Goal: Task Accomplishment & Management: Use online tool/utility

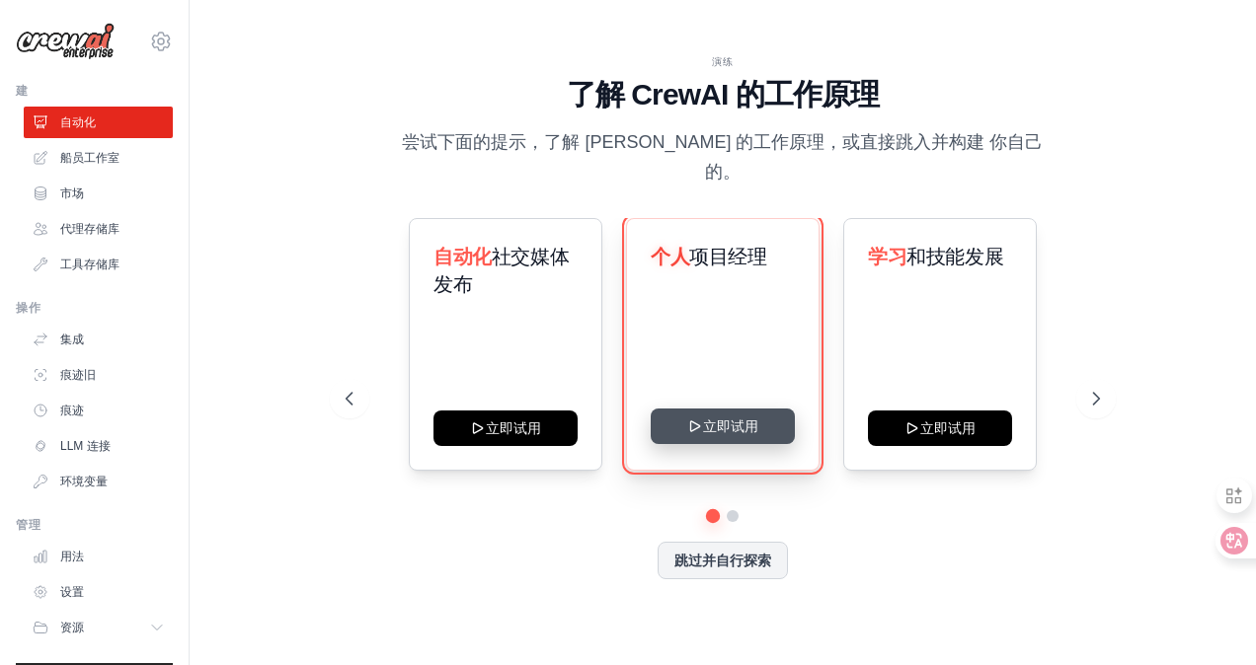
click at [714, 421] on button "立即试用" at bounding box center [723, 427] width 144 height 36
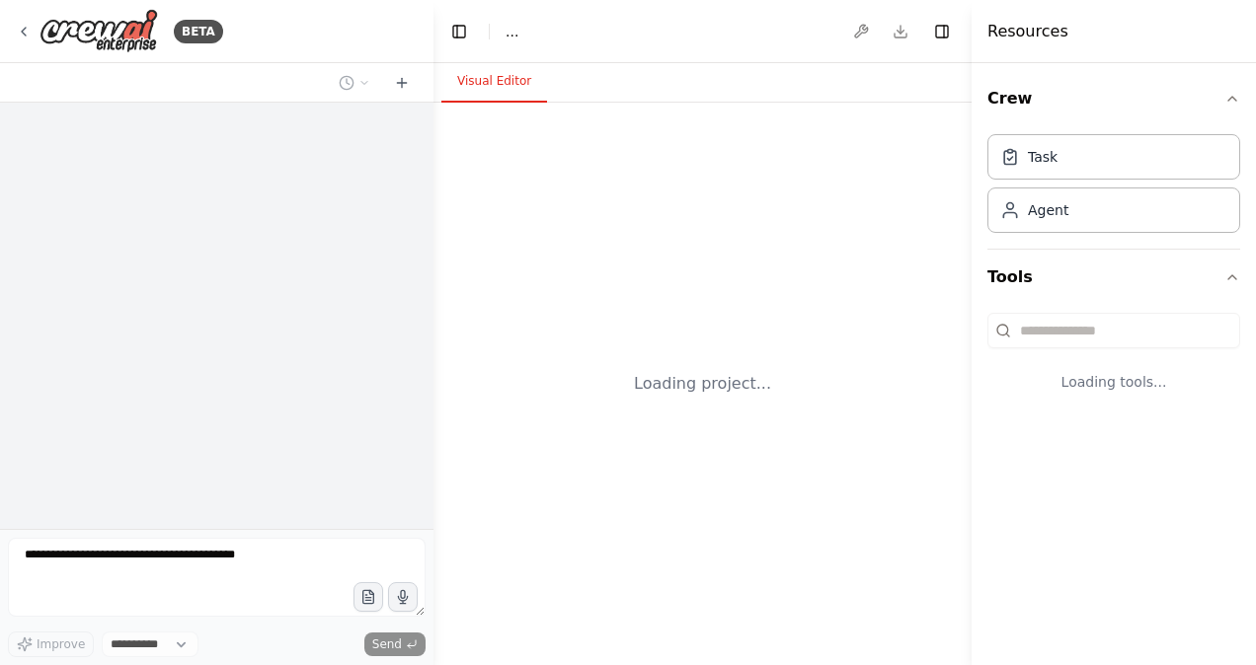
select select "****"
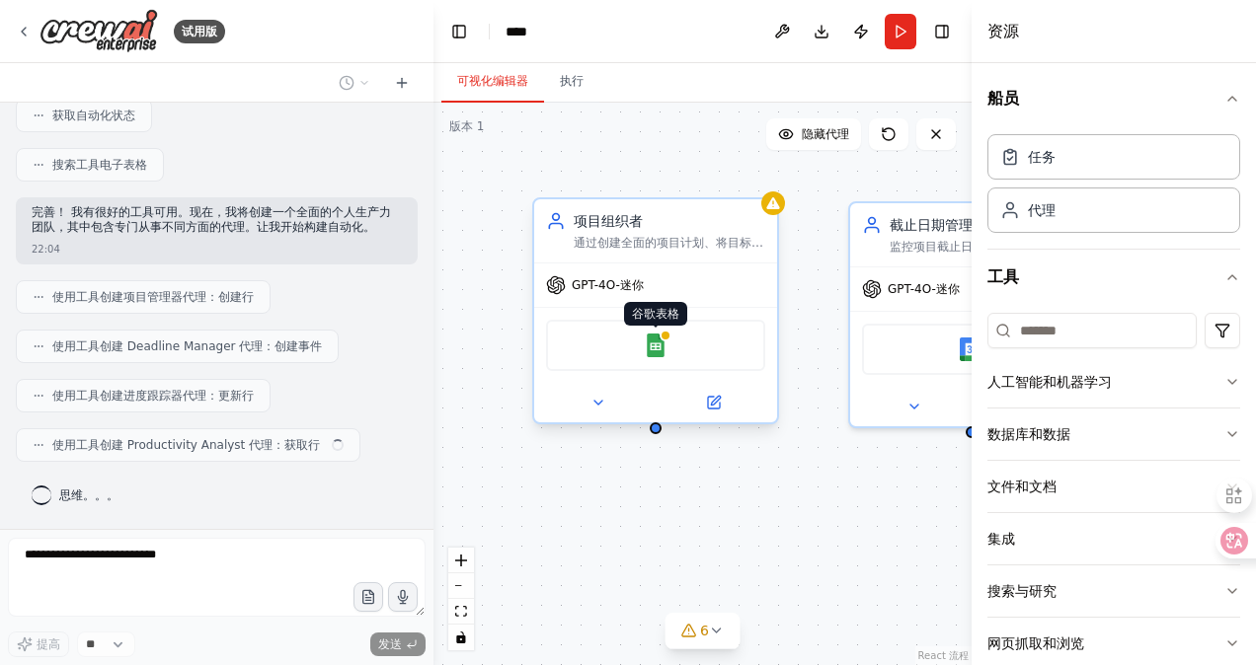
scroll to position [723, 0]
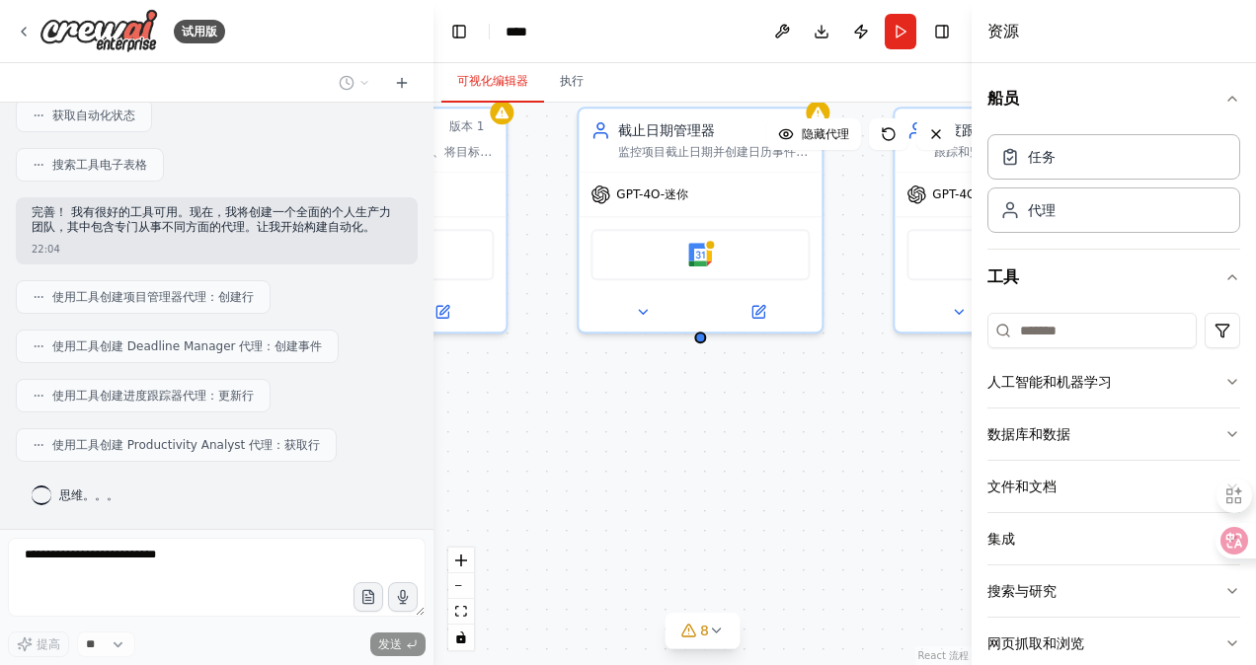
drag, startPoint x: 826, startPoint y: 518, endPoint x: 523, endPoint y: 529, distance: 303.3
click at [523, 529] on div "项目组织者 通过创建全面的项目计划、将目标分解为可作的任务以及维护 {user_name} 的项目状态和里程碑的有组织记录来组织和构建个人项目 GPT-4O-…" at bounding box center [702, 384] width 538 height 563
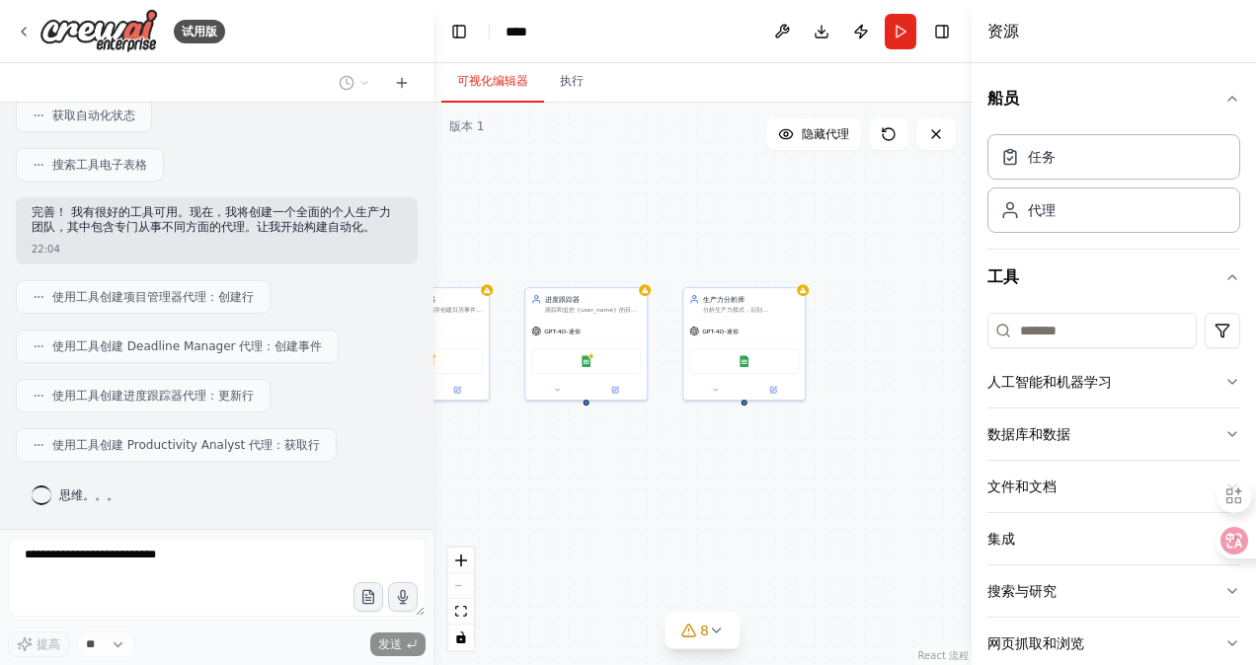
drag, startPoint x: 809, startPoint y: 500, endPoint x: 619, endPoint y: 480, distance: 190.6
click at [598, 484] on div "项目组织者 通过创建全面的项目计划、将目标分解为可作的任务以及维护 {user_name} 的项目状态和里程碑的有组织记录来组织和构建个人项目 GPT-4O-…" at bounding box center [702, 384] width 538 height 563
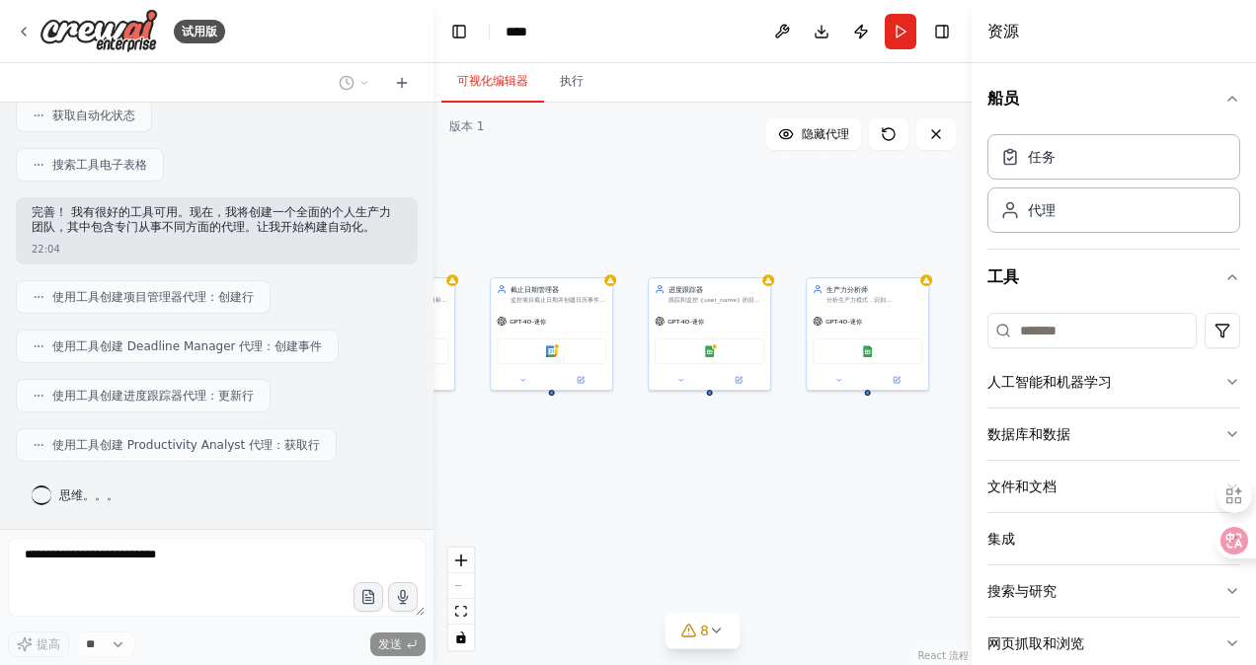
drag, startPoint x: 661, startPoint y: 494, endPoint x: 794, endPoint y: 492, distance: 132.3
click at [794, 492] on div "项目组织者 通过创建全面的项目计划、将目标分解为可作的任务以及维护 {user_name} 的项目状态和里程碑的有组织记录来组织和构建个人项目 GPT-4O-…" at bounding box center [702, 384] width 538 height 563
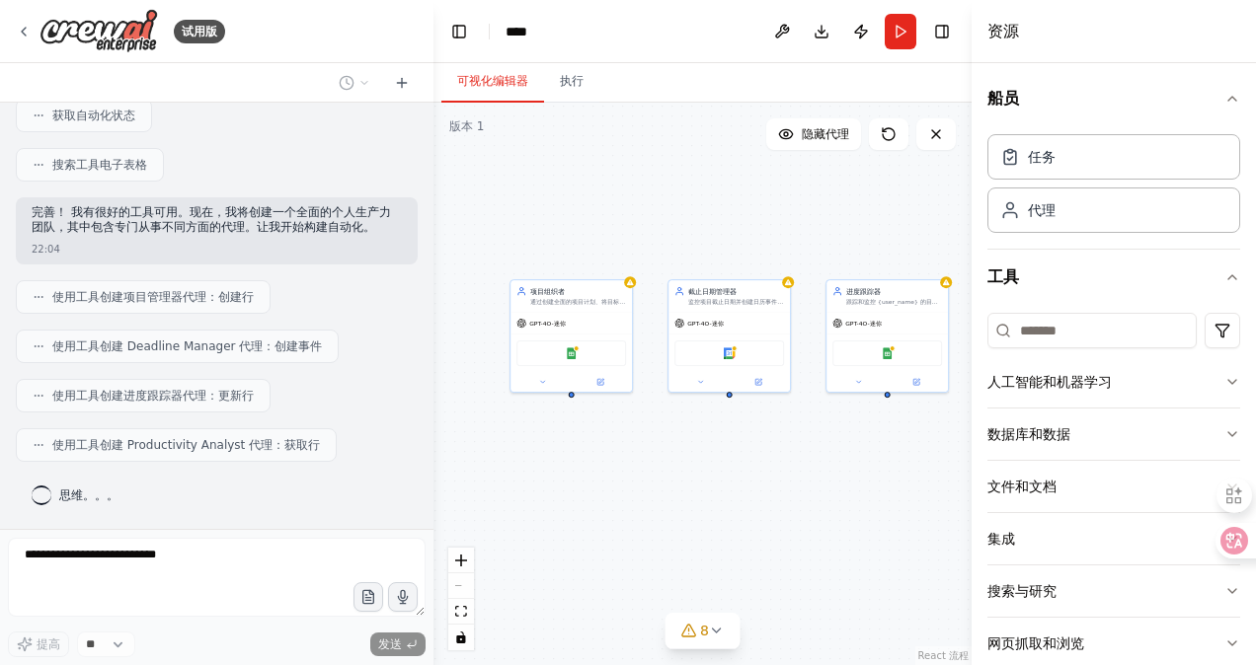
drag, startPoint x: 645, startPoint y: 500, endPoint x: 804, endPoint y: 502, distance: 159.0
click at [804, 502] on div "项目组织者 通过创建全面的项目计划、将目标分解为可作的任务以及维护 {user_name} 的项目状态和里程碑的有组织记录来组织和构建个人项目 GPT-4O-…" at bounding box center [702, 384] width 538 height 563
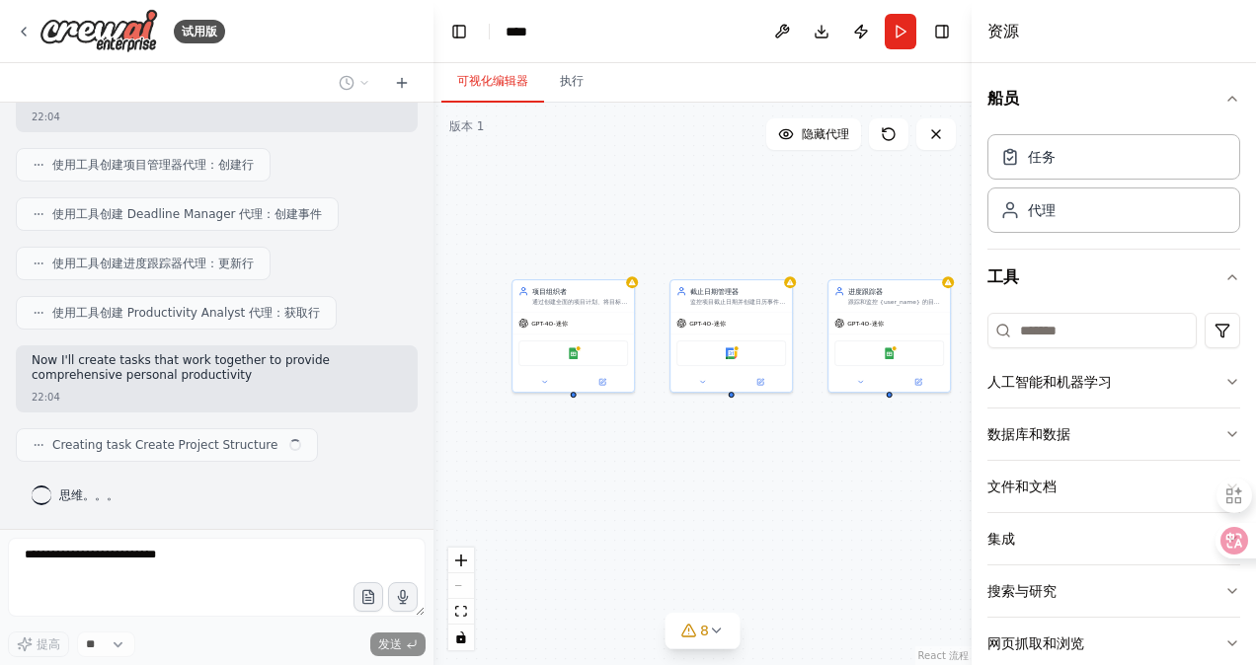
scroll to position [839, 0]
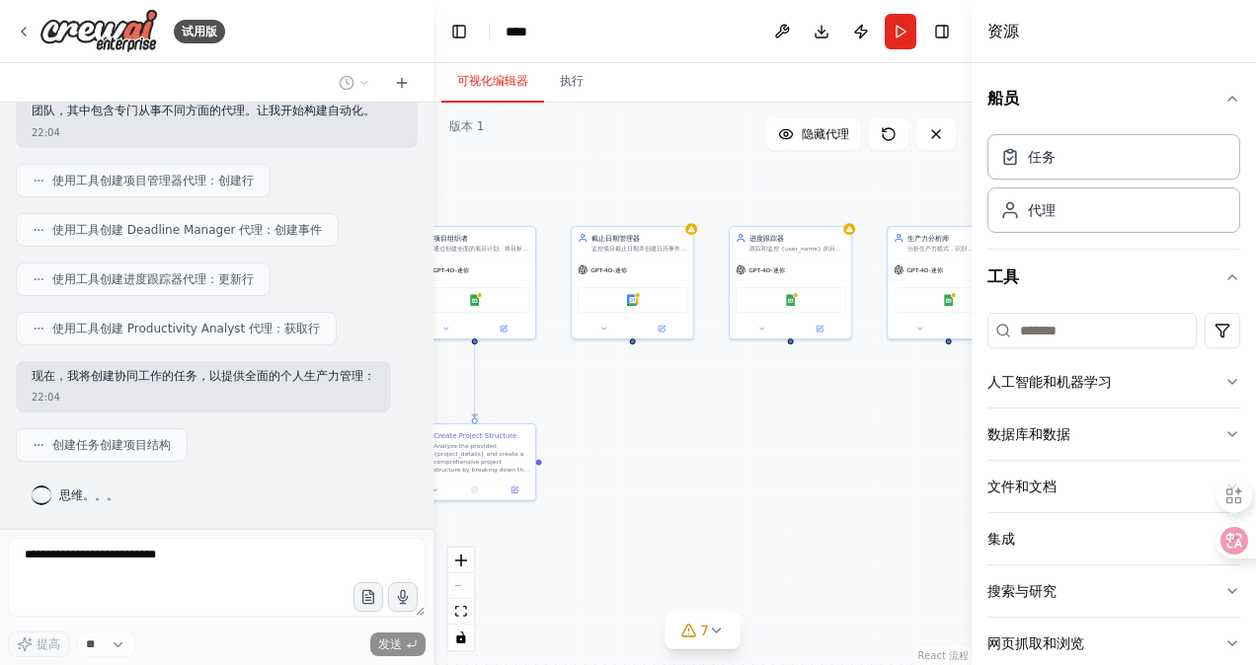
drag, startPoint x: 722, startPoint y: 482, endPoint x: 713, endPoint y: 356, distance: 125.7
click at [713, 356] on div ".deletable-edge-delete-btn { width: 20px; height: 20px; border: 0px solid #ffff…" at bounding box center [702, 384] width 538 height 563
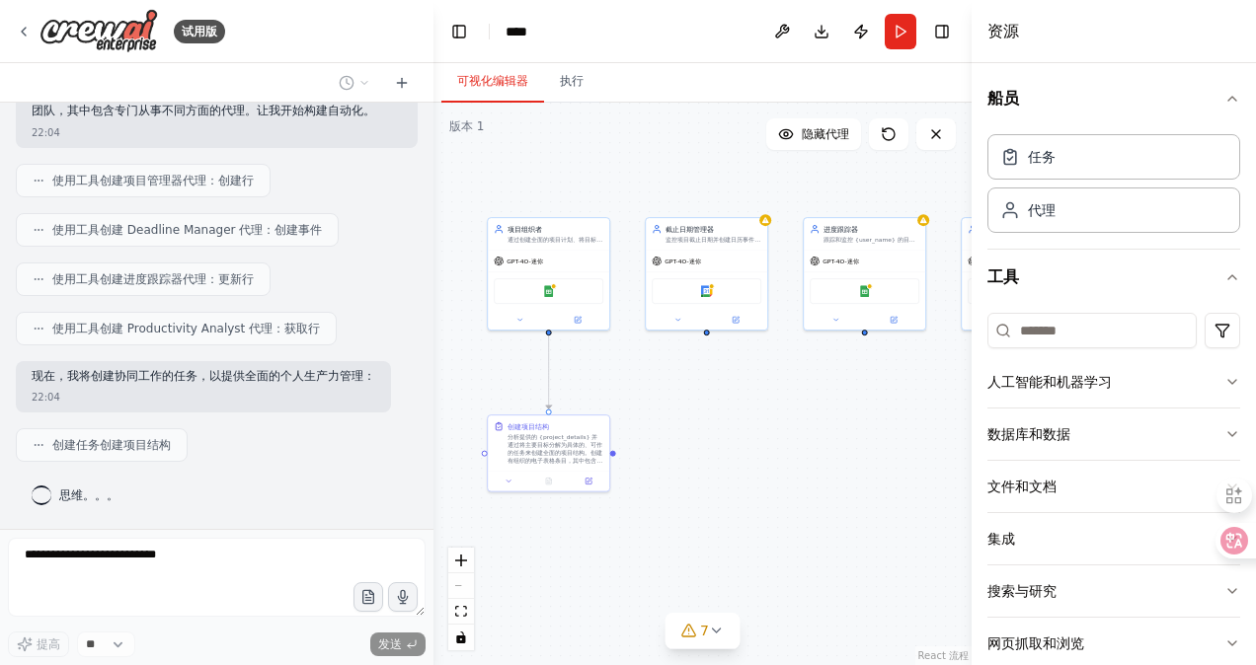
drag, startPoint x: 729, startPoint y: 361, endPoint x: 707, endPoint y: 414, distance: 56.7
click at [709, 428] on div ".deletable-edge-delete-btn { width: 20px; height: 20px; border: 0px solid #ffff…" at bounding box center [702, 384] width 538 height 563
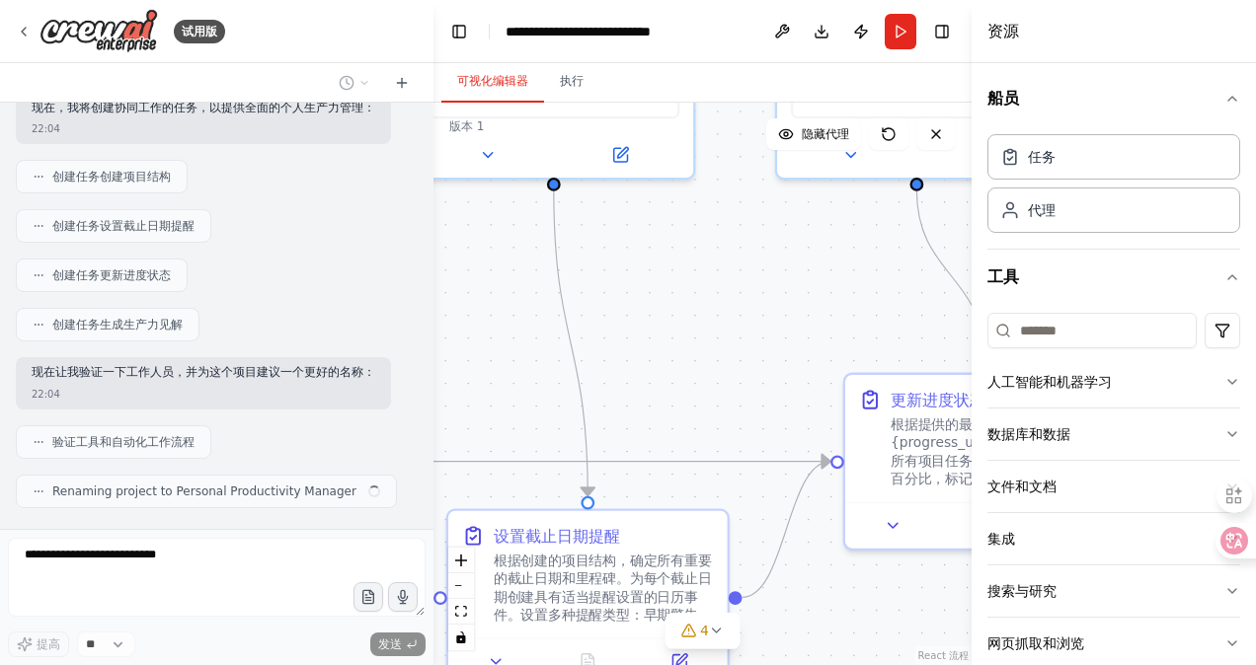
scroll to position [1150, 0]
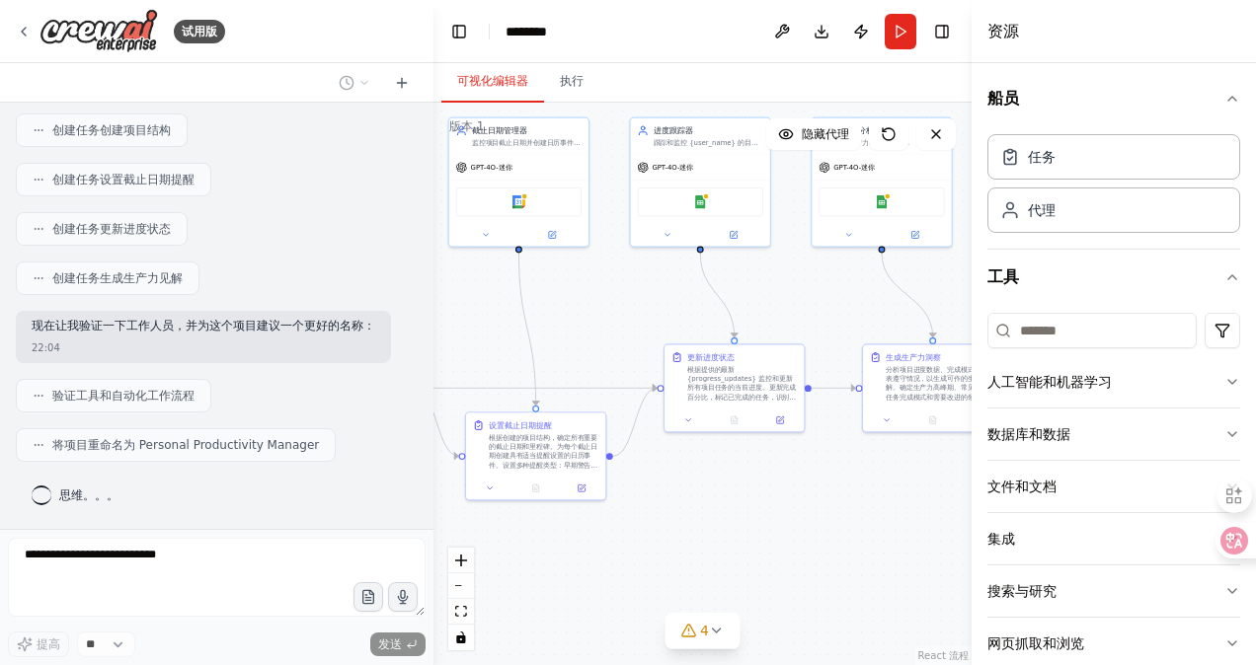
drag, startPoint x: 792, startPoint y: 381, endPoint x: 640, endPoint y: 350, distance: 155.3
click at [640, 350] on div ".deletable-edge-delete-btn { width: 20px; height: 20px; border: 0px solid #ffff…" at bounding box center [702, 384] width 538 height 563
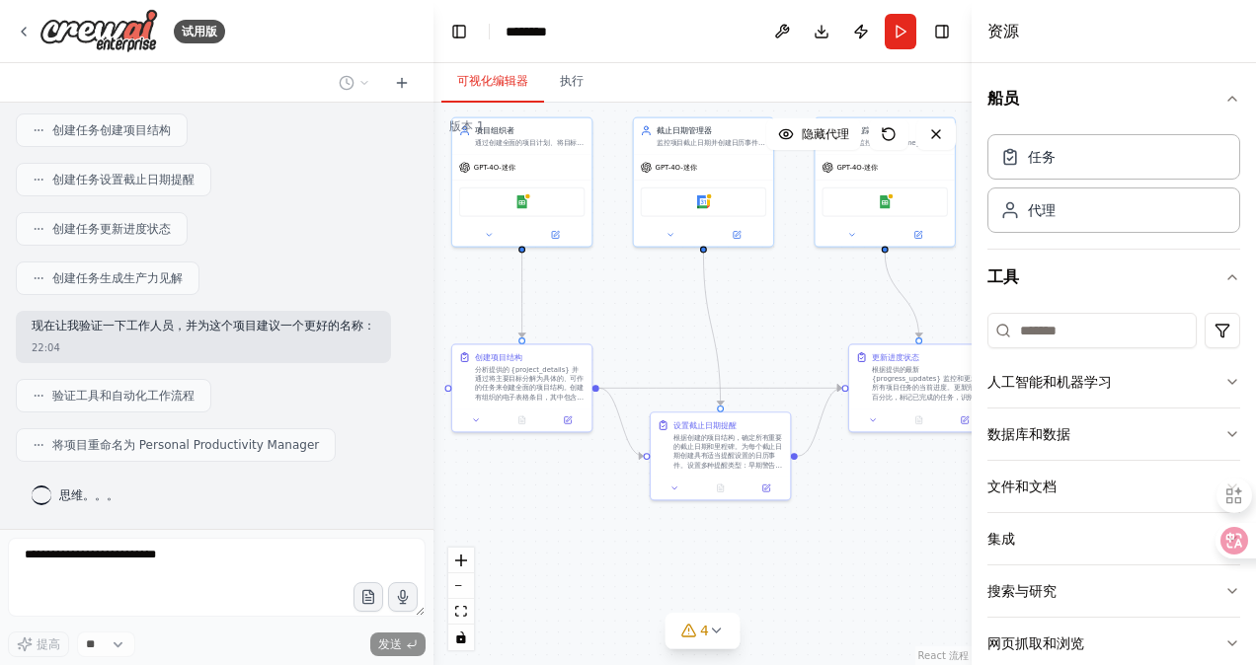
drag, startPoint x: 590, startPoint y: 338, endPoint x: 775, endPoint y: 338, distance: 184.6
click at [775, 338] on div ".deletable-edge-delete-btn { width: 20px; height: 20px; border: 0px solid #ffff…" at bounding box center [702, 384] width 538 height 563
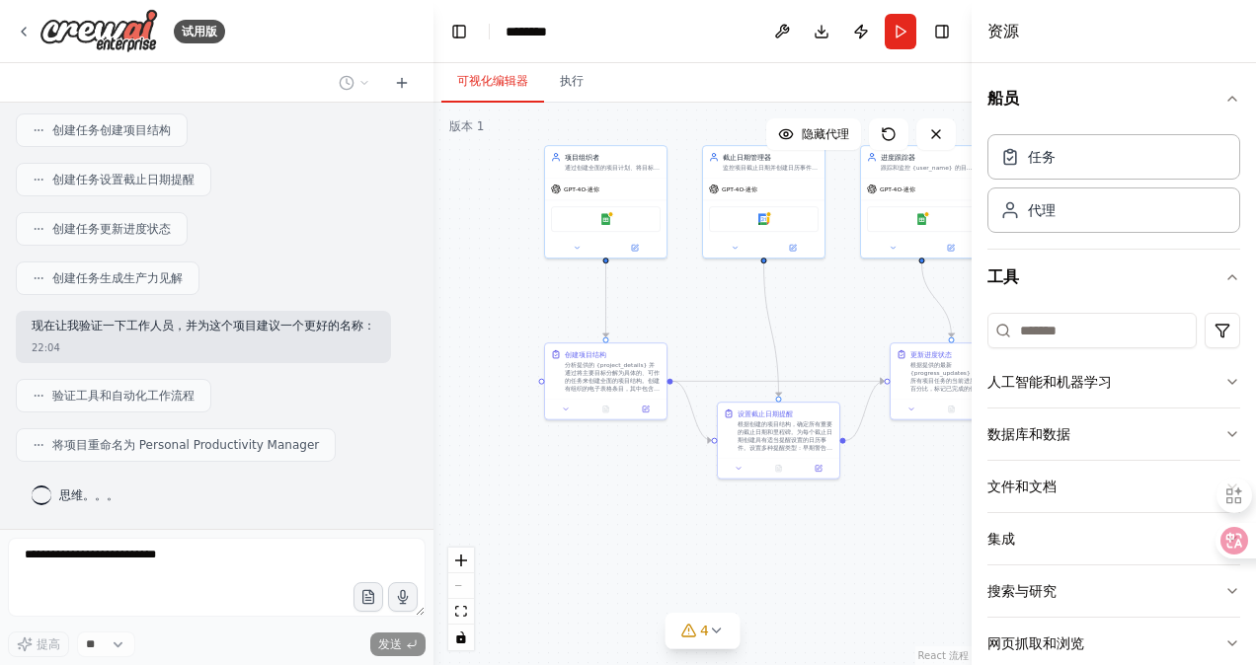
drag, startPoint x: 637, startPoint y: 343, endPoint x: 718, endPoint y: 341, distance: 81.0
click at [718, 341] on div ".deletable-edge-delete-btn { width: 20px; height: 20px; border: 0px solid #ffff…" at bounding box center [702, 384] width 538 height 563
click at [724, 633] on button "4" at bounding box center [702, 631] width 76 height 37
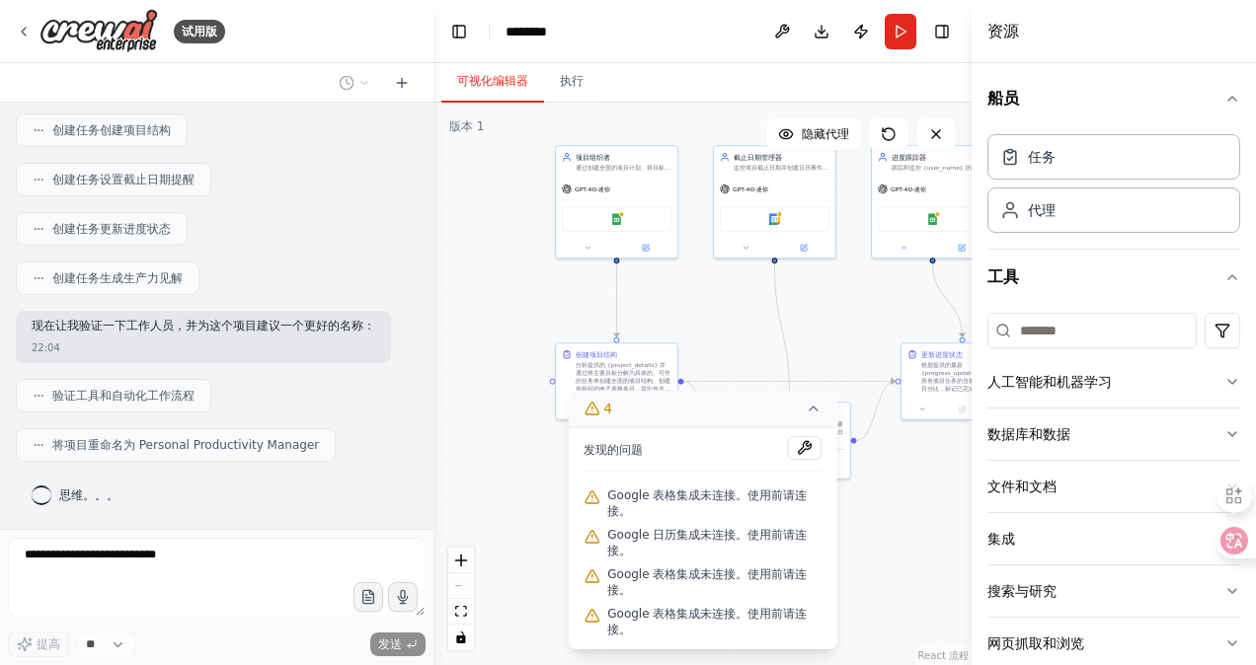
click at [882, 570] on div ".deletable-edge-delete-btn { width: 20px; height: 20px; border: 0px solid #ffff…" at bounding box center [702, 384] width 538 height 563
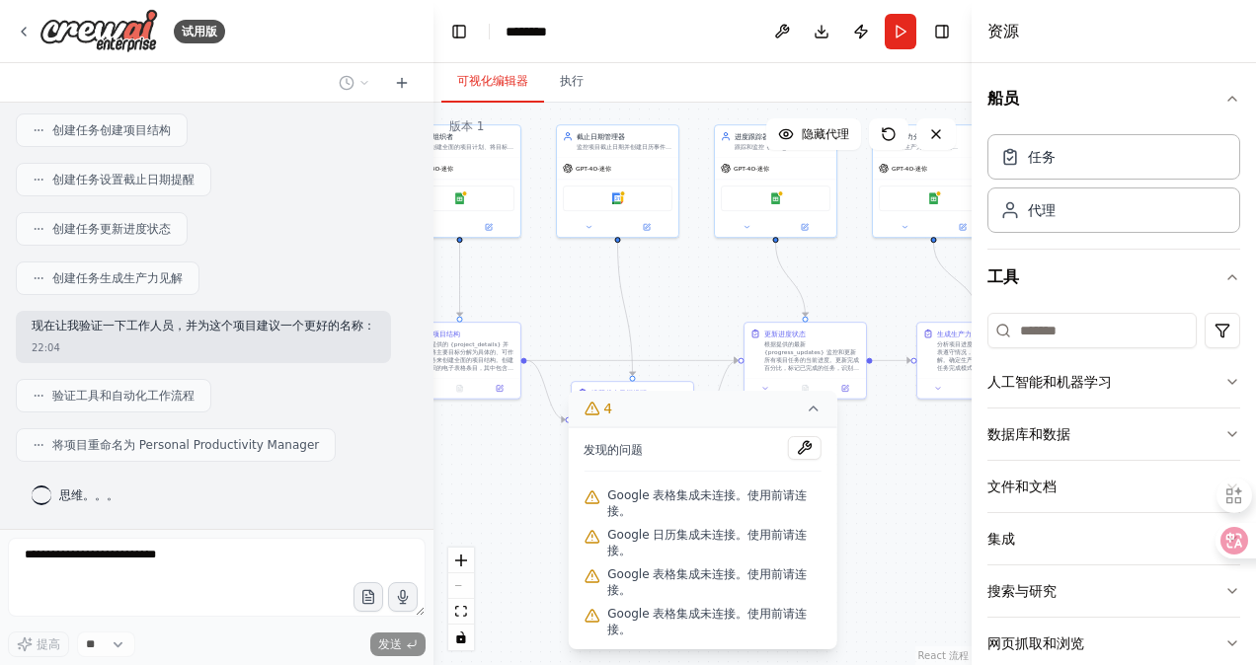
drag, startPoint x: 883, startPoint y: 569, endPoint x: 724, endPoint y: 548, distance: 160.3
click at [724, 548] on div "版本 1 Show Tools 隐藏代理 .deletable-edge-delete-btn { width: 20px; height: 20px; bo…" at bounding box center [702, 384] width 538 height 563
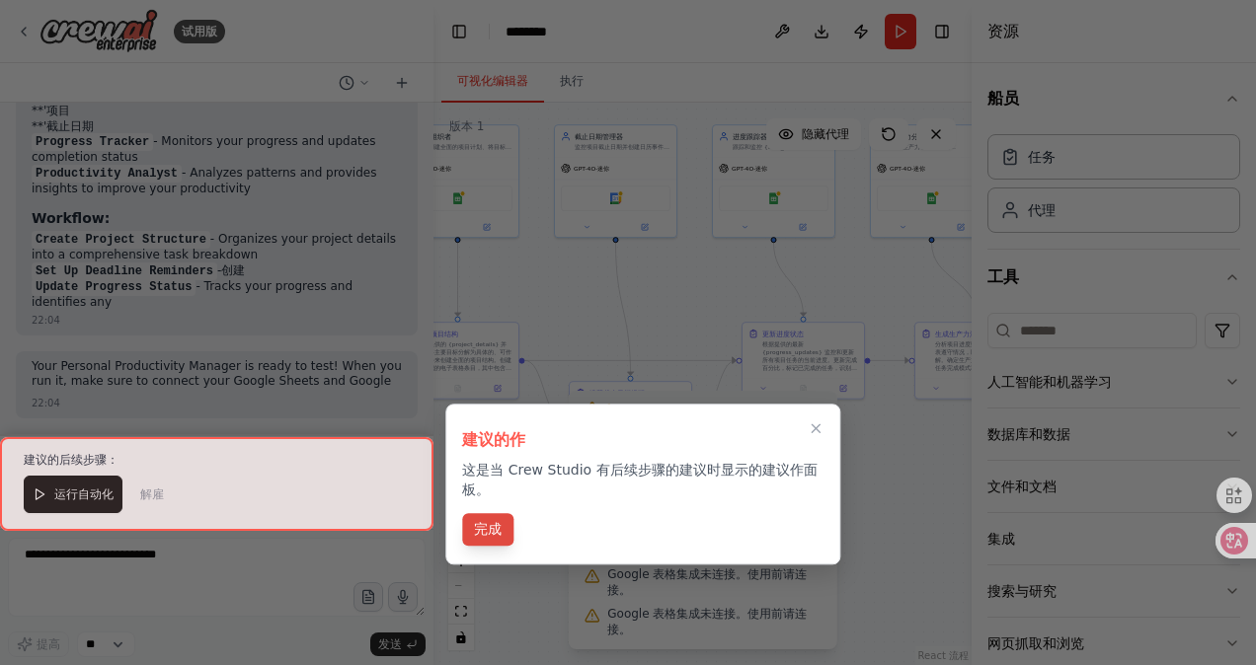
click at [502, 541] on button "完成" at bounding box center [487, 529] width 51 height 33
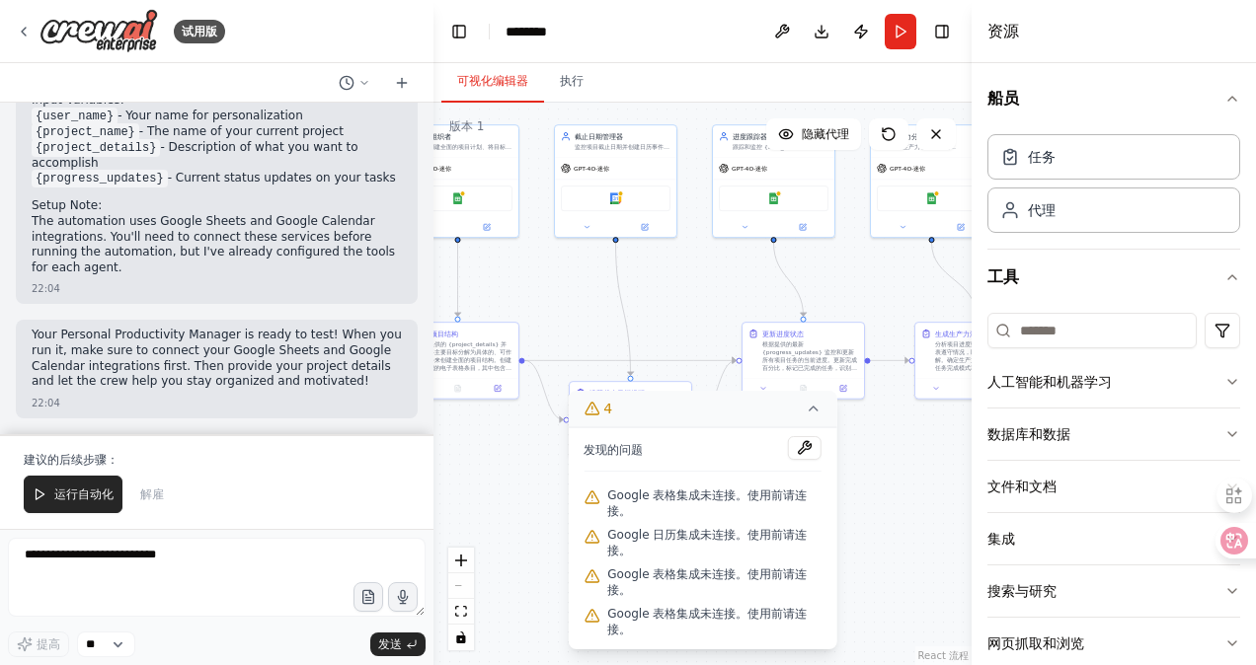
scroll to position [1803, 0]
click at [900, 460] on div ".deletable-edge-delete-btn { width: 20px; height: 20px; border: 0px solid #ffff…" at bounding box center [702, 384] width 538 height 563
click at [817, 415] on icon at bounding box center [814, 409] width 16 height 16
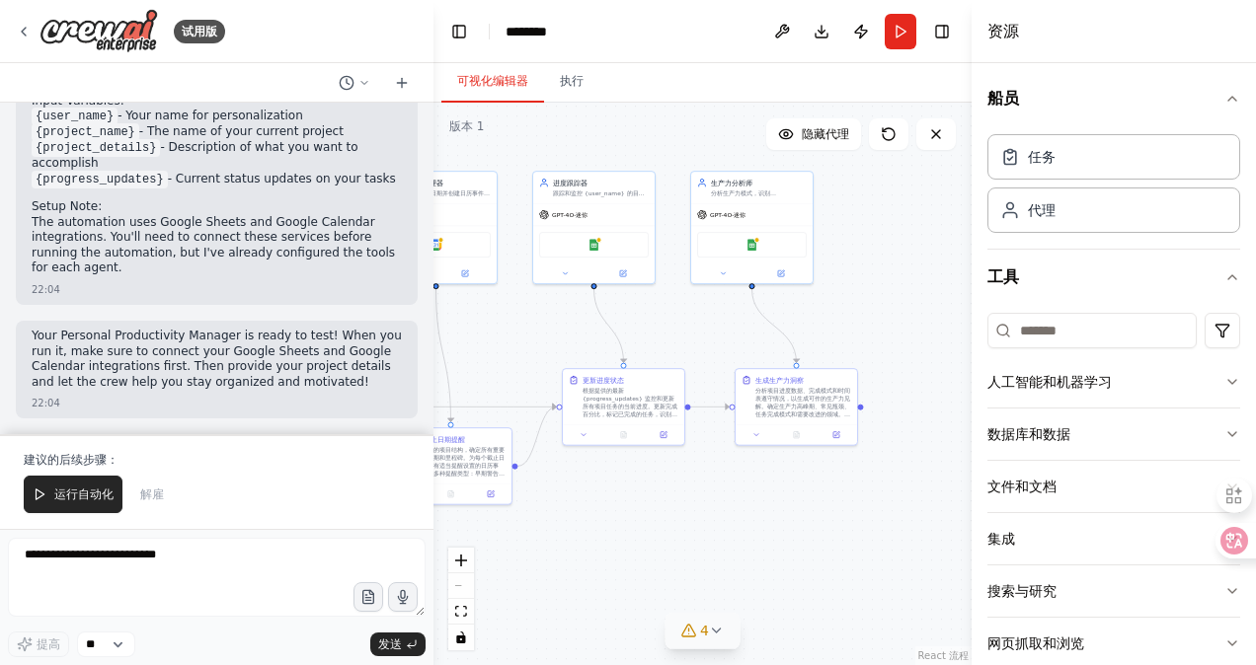
drag, startPoint x: 902, startPoint y: 436, endPoint x: 622, endPoint y: 508, distance: 289.5
click at [614, 509] on div ".deletable-edge-delete-btn { width: 20px; height: 20px; border: 0px solid #ffff…" at bounding box center [702, 384] width 538 height 563
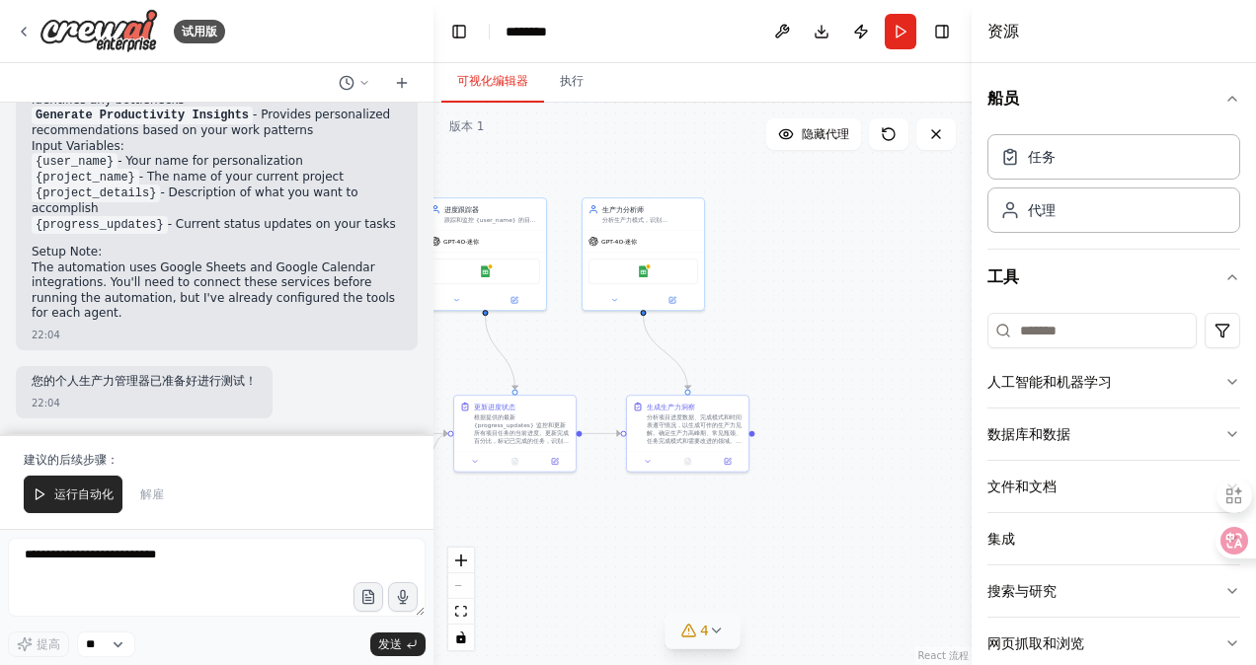
drag, startPoint x: 802, startPoint y: 513, endPoint x: 871, endPoint y: 494, distance: 71.9
click at [871, 495] on div ".deletable-edge-delete-btn { width: 20px; height: 20px; border: 0px solid #ffff…" at bounding box center [702, 384] width 538 height 563
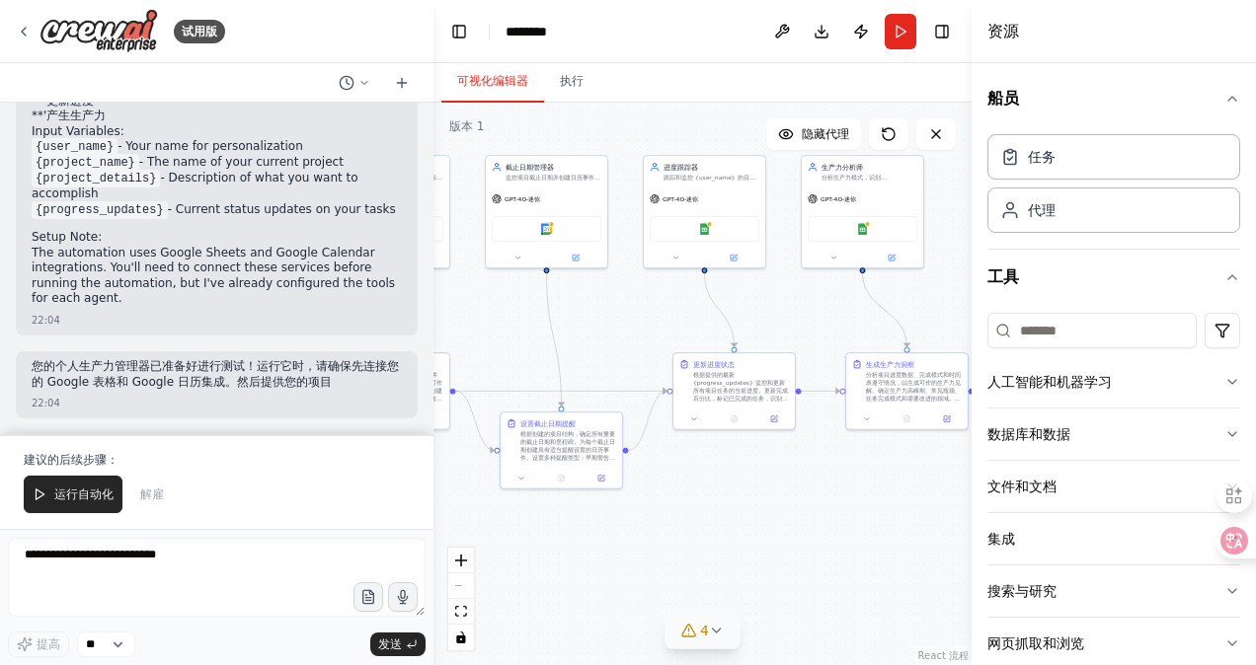
scroll to position [1755, 0]
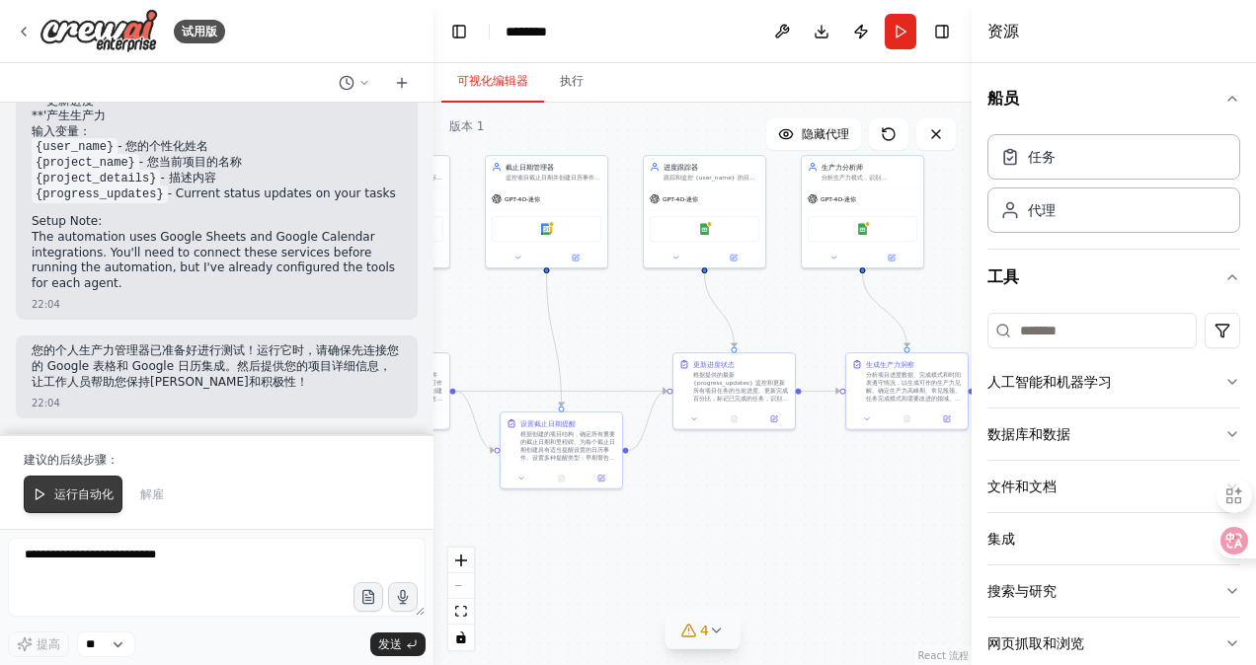
click at [77, 494] on span "运行自动化" at bounding box center [83, 495] width 59 height 16
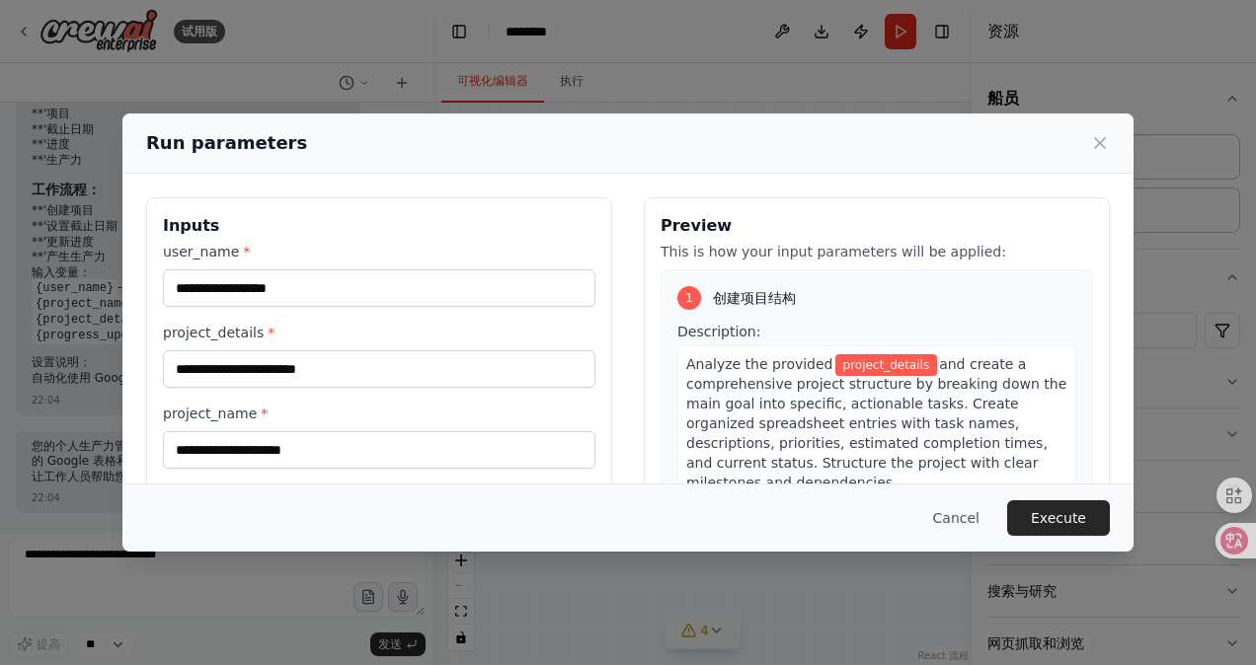
scroll to position [1615, 0]
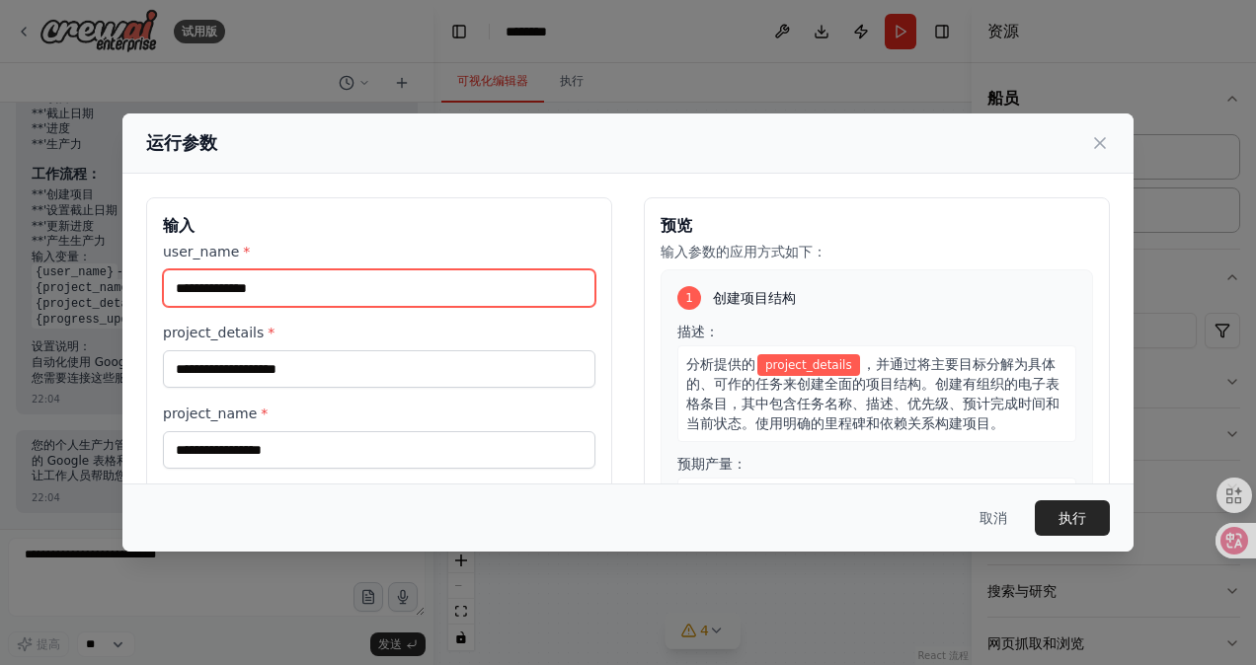
click at [343, 296] on input "user_name *" at bounding box center [379, 289] width 432 height 38
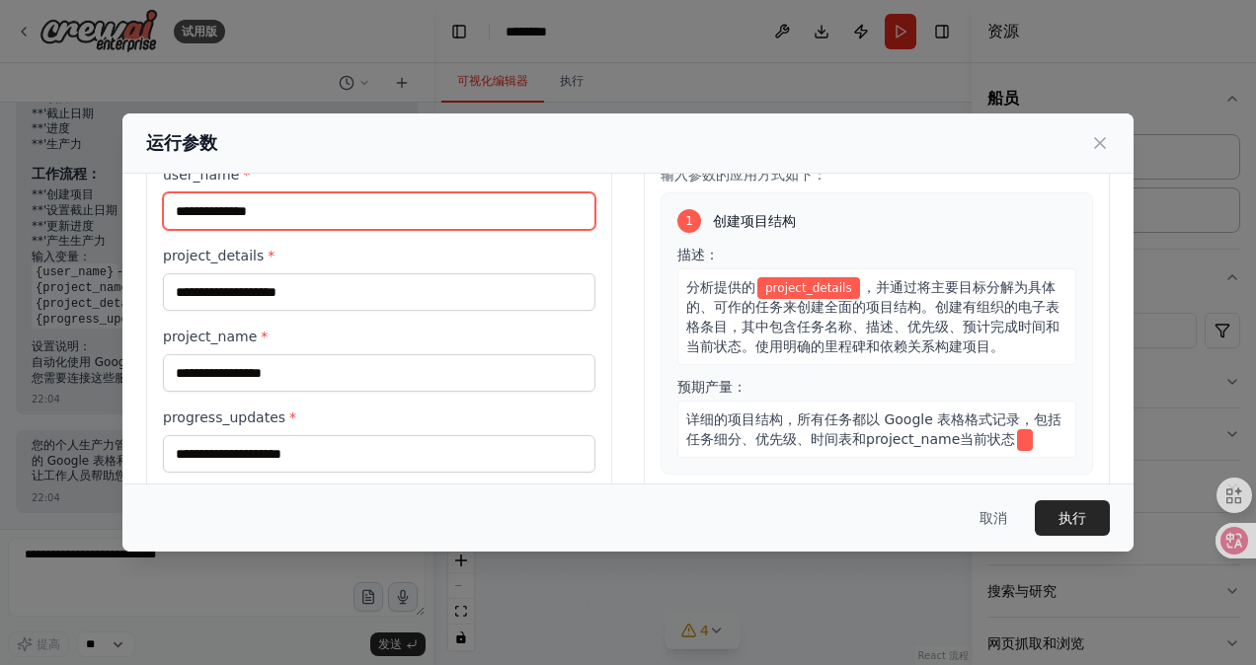
scroll to position [0, 0]
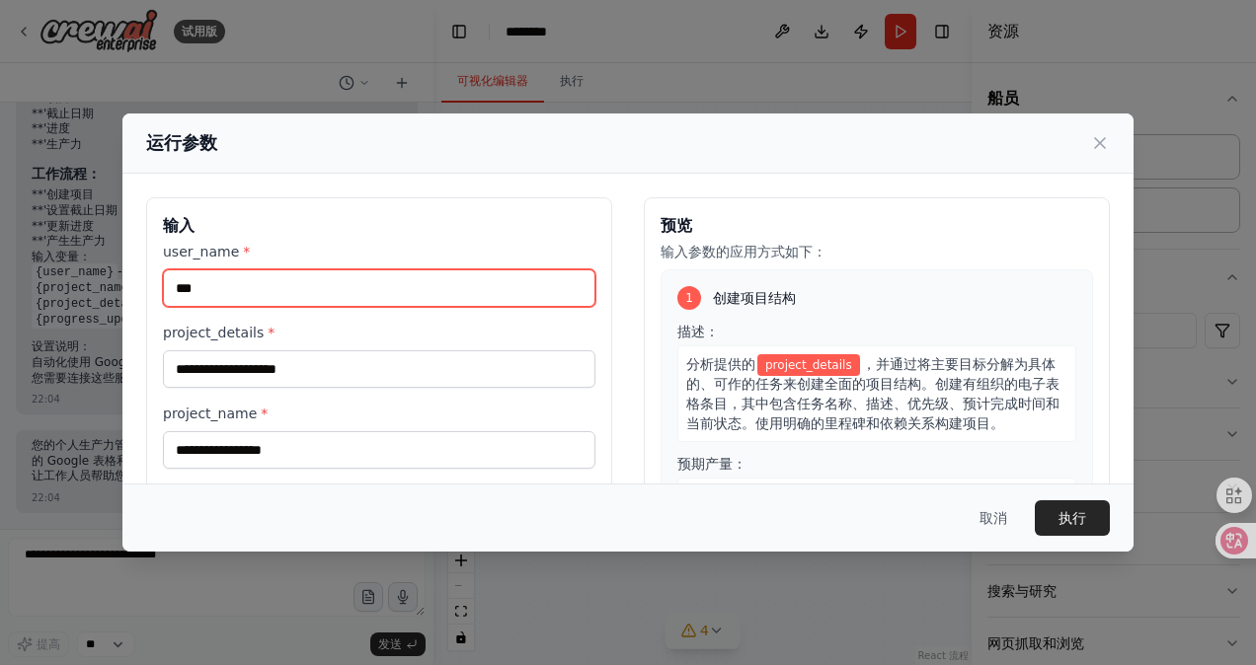
type input "***"
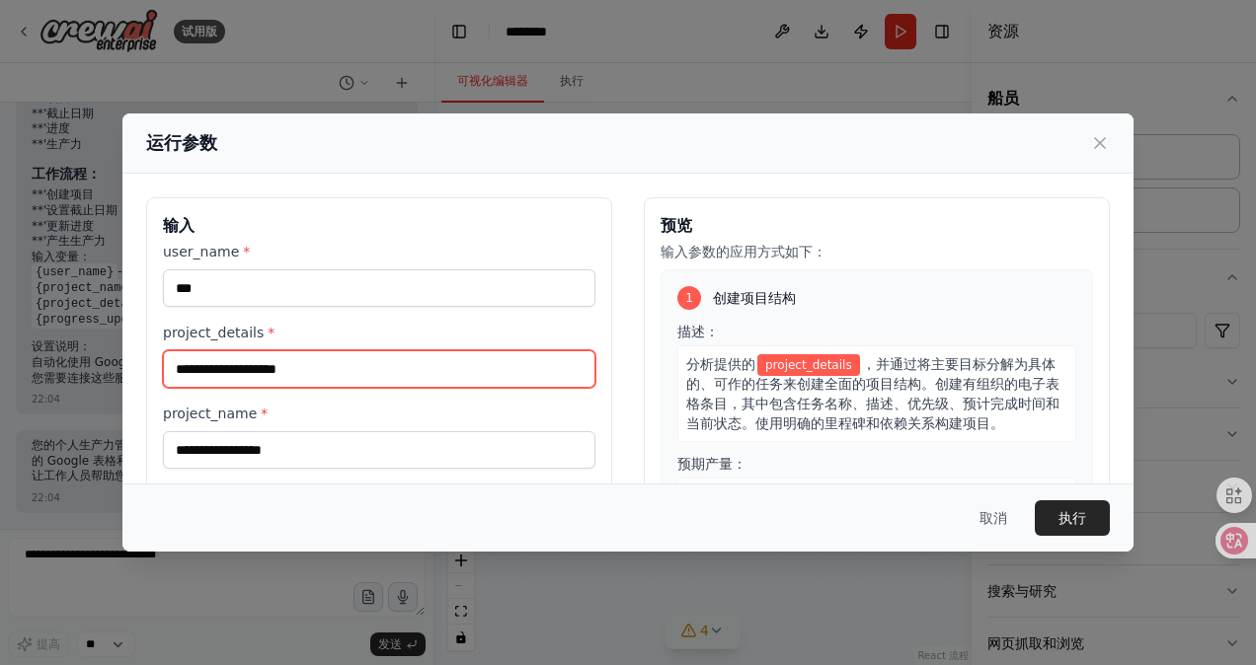
click at [314, 367] on input "project_details *" at bounding box center [379, 369] width 432 height 38
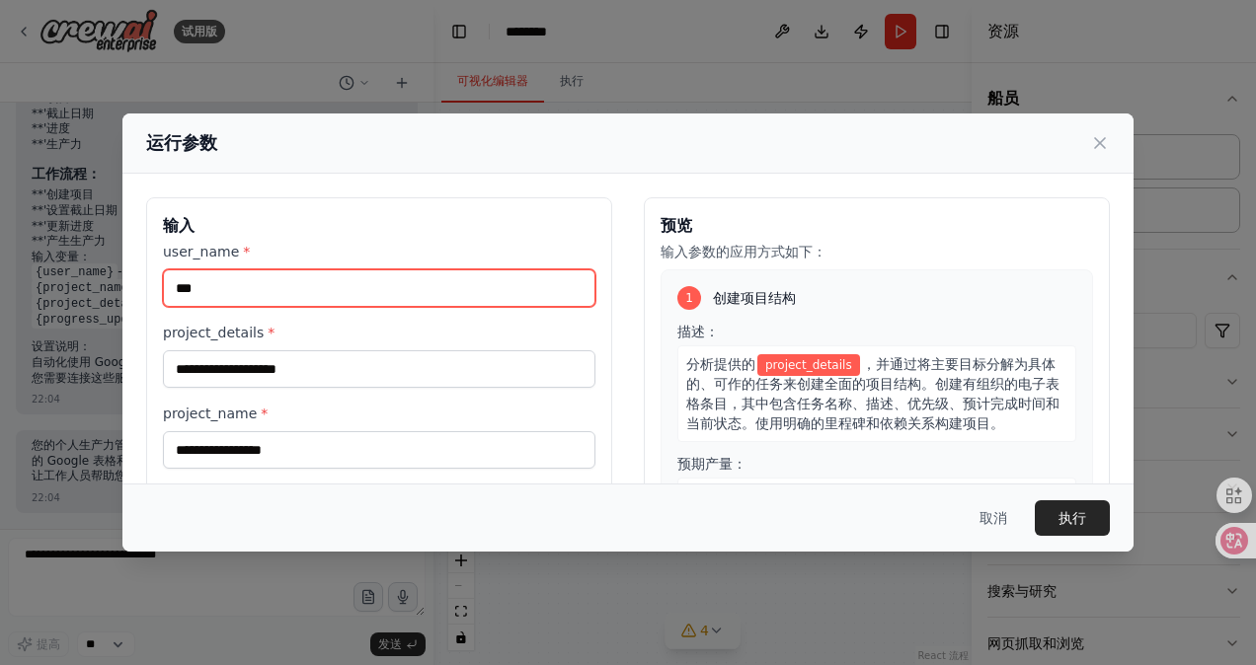
click at [426, 272] on input "***" at bounding box center [379, 289] width 432 height 38
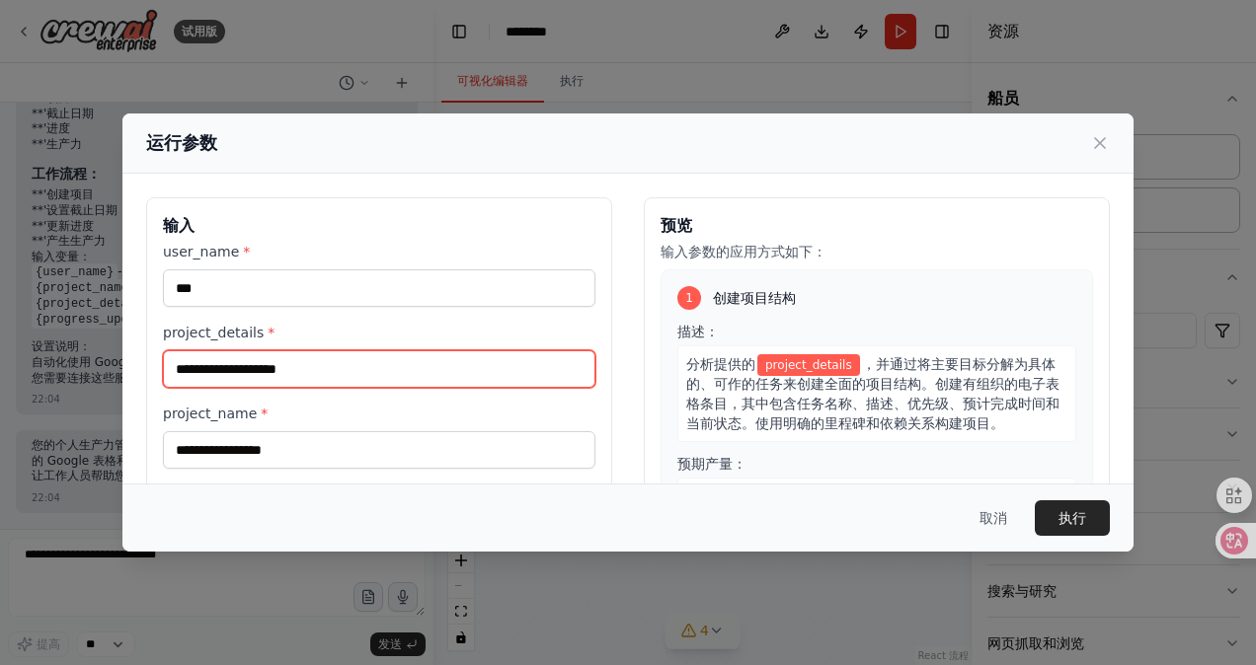
click at [391, 366] on input "project_details *" at bounding box center [379, 369] width 432 height 38
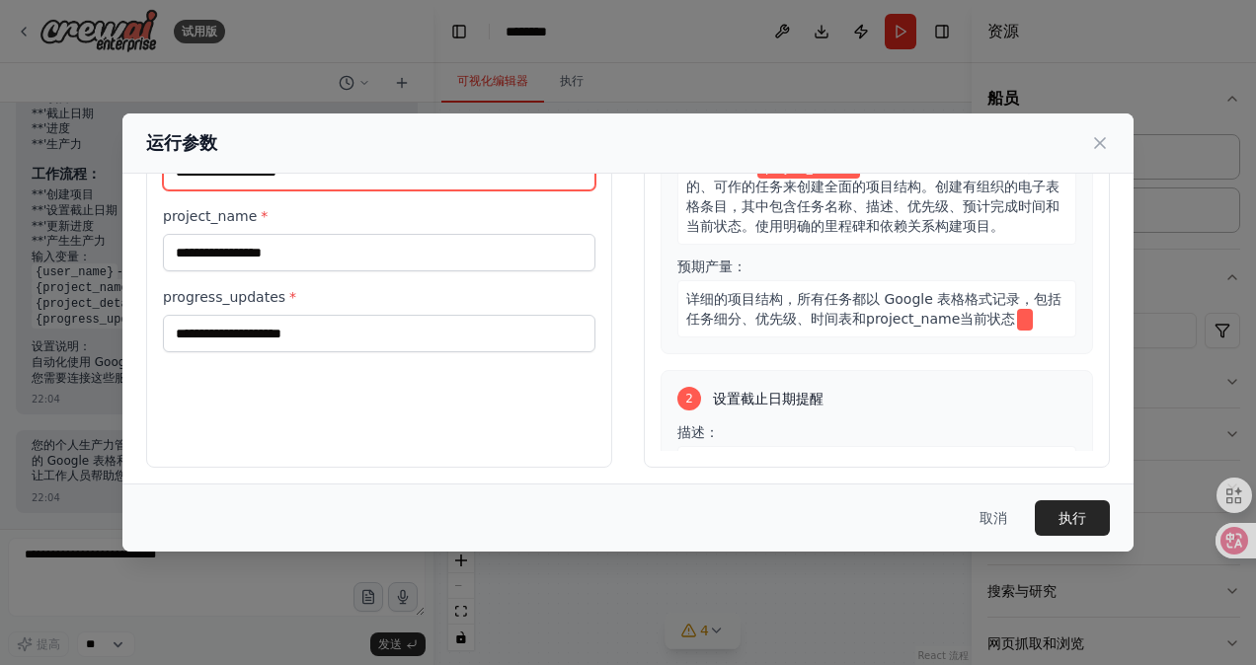
scroll to position [99, 0]
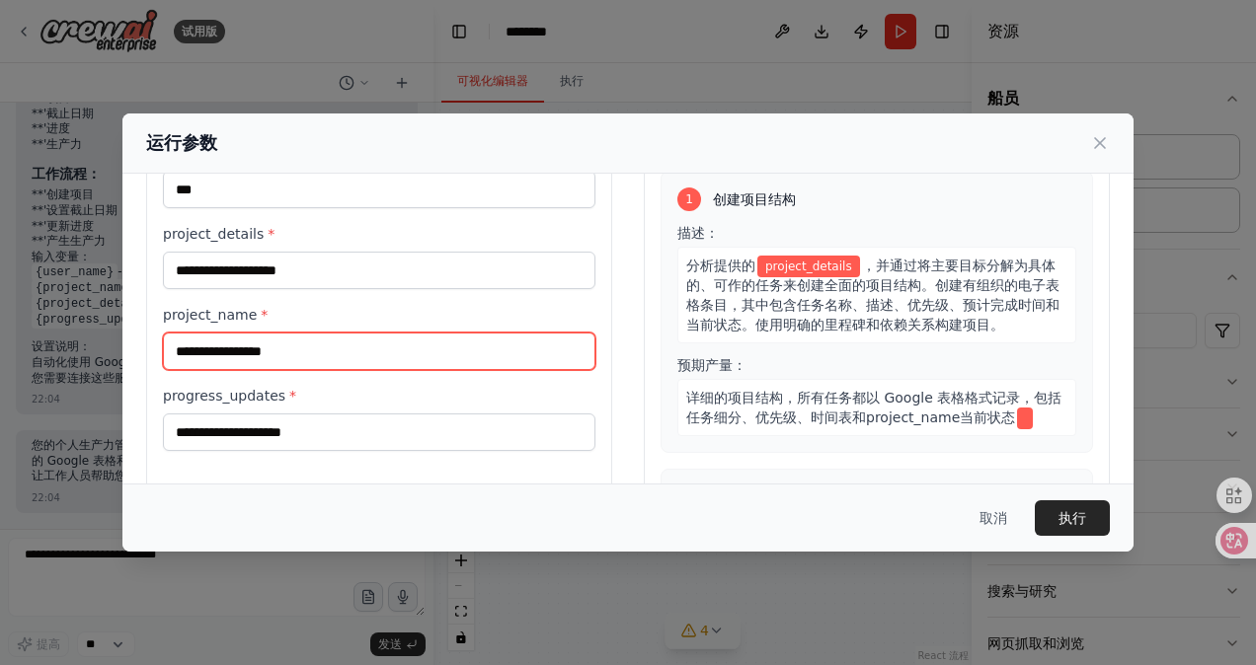
click at [358, 357] on input "project_name *" at bounding box center [379, 352] width 432 height 38
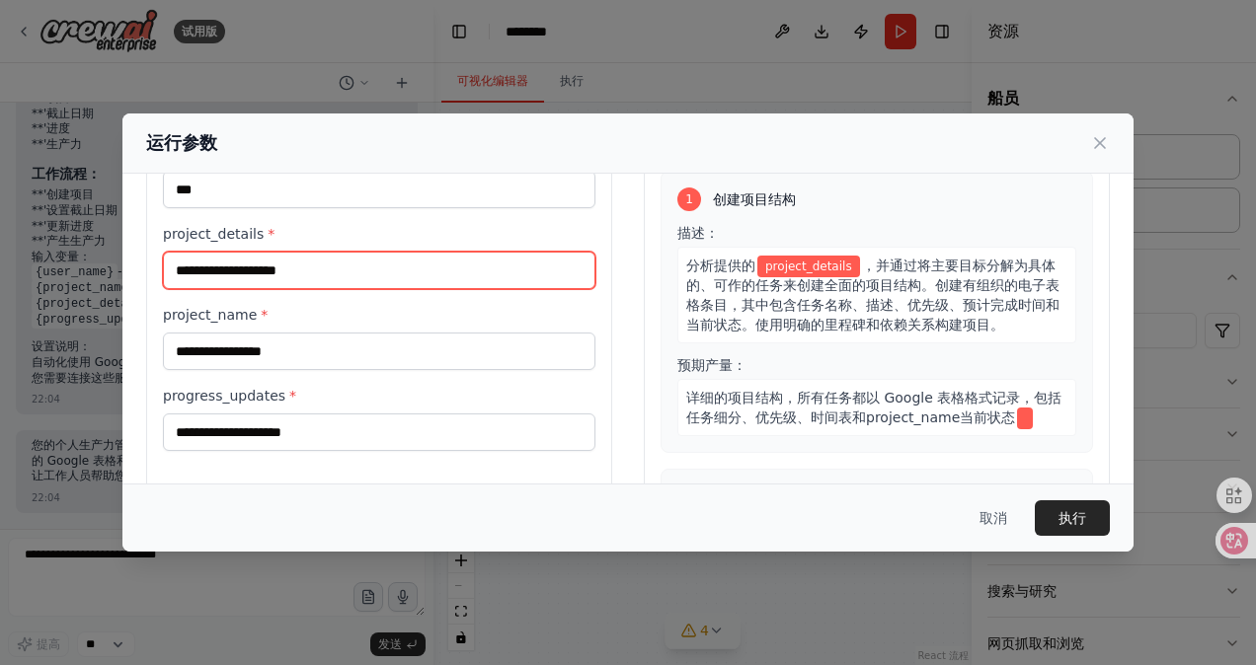
click at [395, 274] on input "project_details *" at bounding box center [379, 271] width 432 height 38
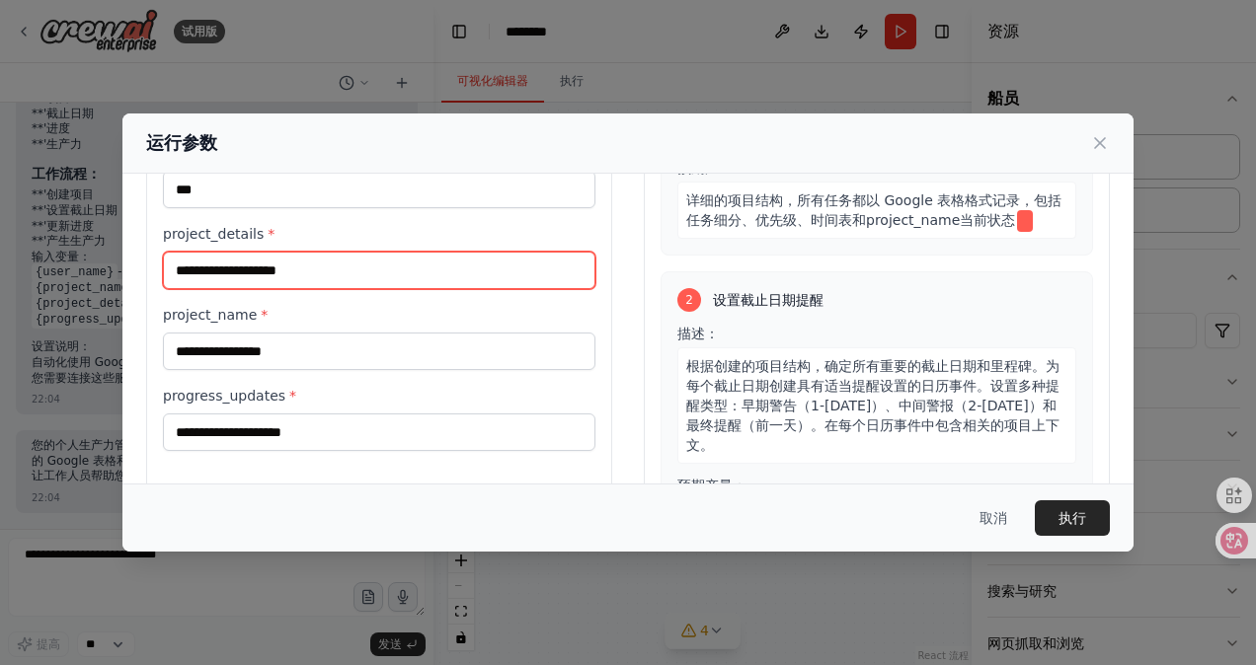
scroll to position [0, 0]
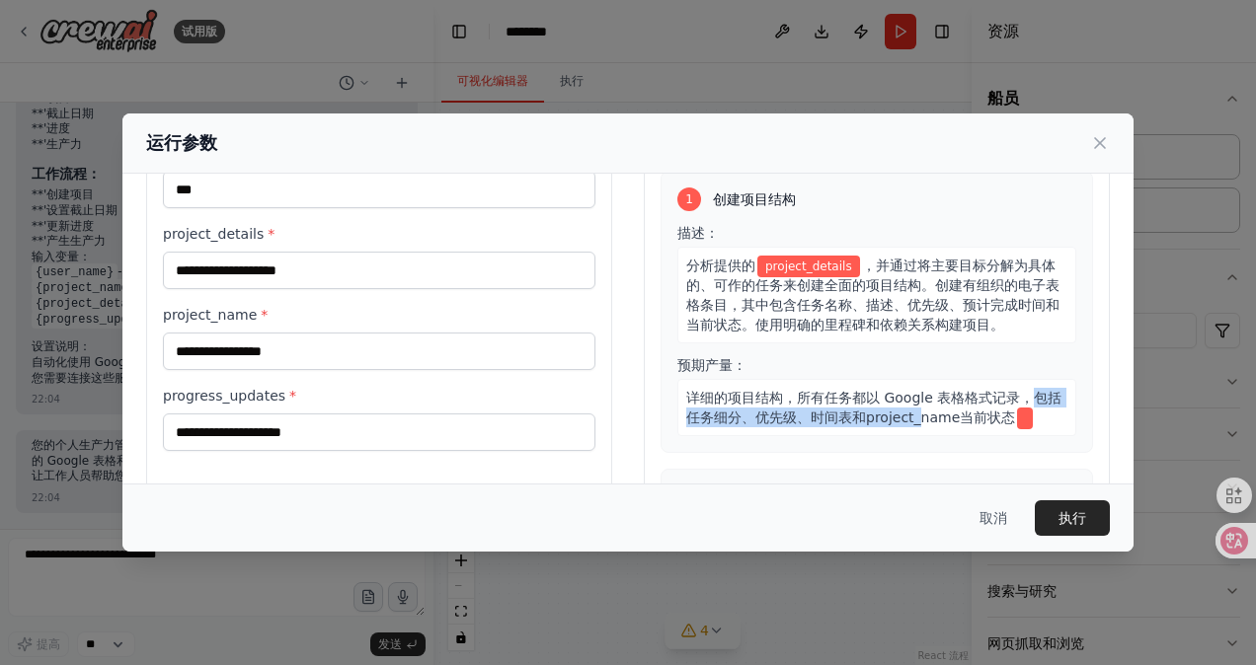
drag, startPoint x: 941, startPoint y: 432, endPoint x: 1080, endPoint y: 398, distance: 143.4
click at [1080, 398] on div "预览 输入参数的应用方式如下： 1 创建项目结构 描述： 分析提供的 project_details ，并通过将主要目标分解为具体的、可作的任务来创建全面的项…" at bounding box center [877, 333] width 466 height 468
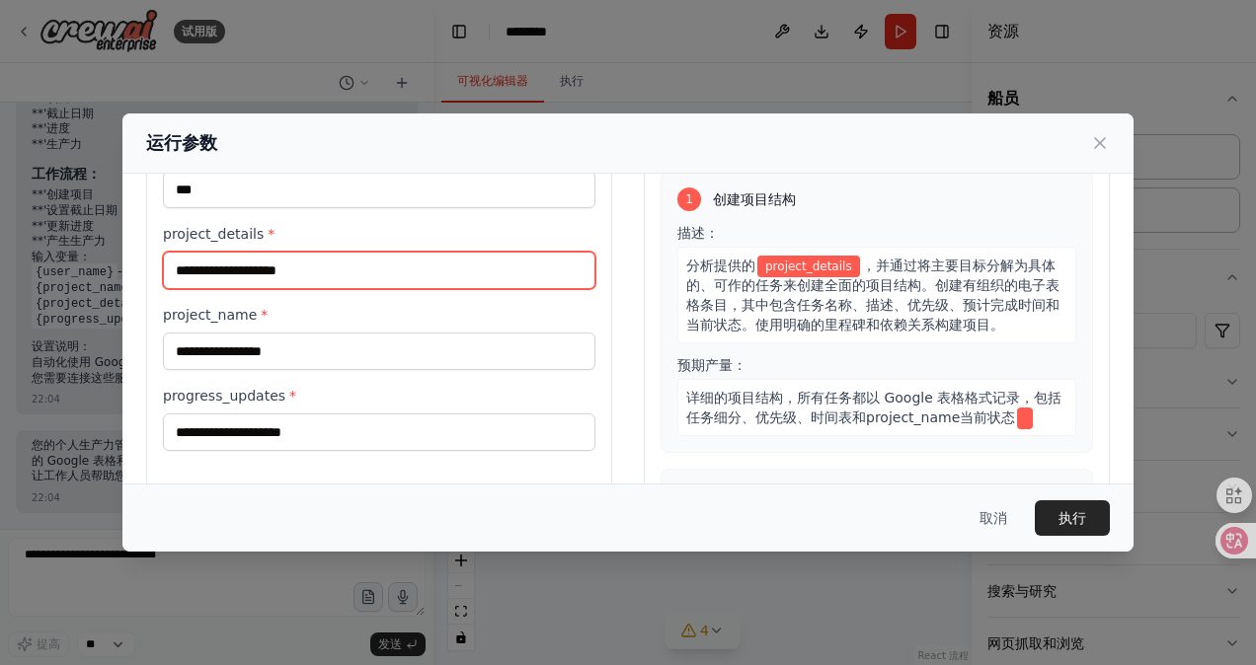
click at [265, 272] on input "project_details *" at bounding box center [379, 271] width 432 height 38
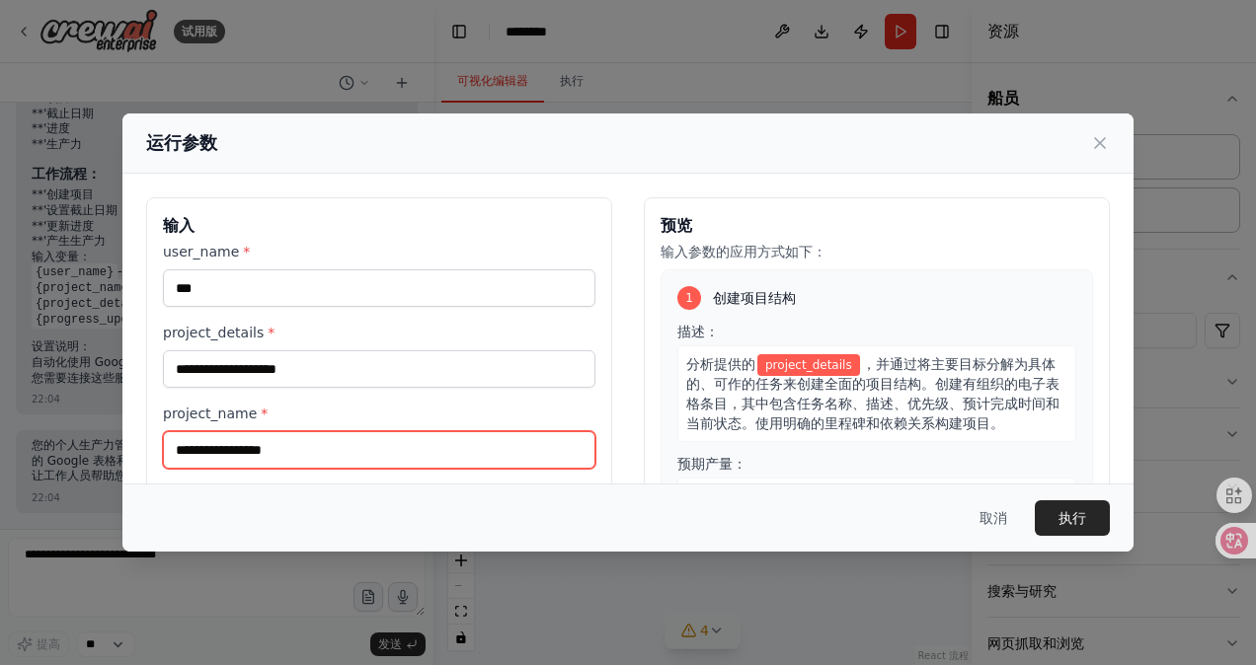
click at [287, 447] on input "project_name *" at bounding box center [379, 450] width 432 height 38
click at [287, 444] on input "project_name *" at bounding box center [379, 450] width 432 height 38
type input "********"
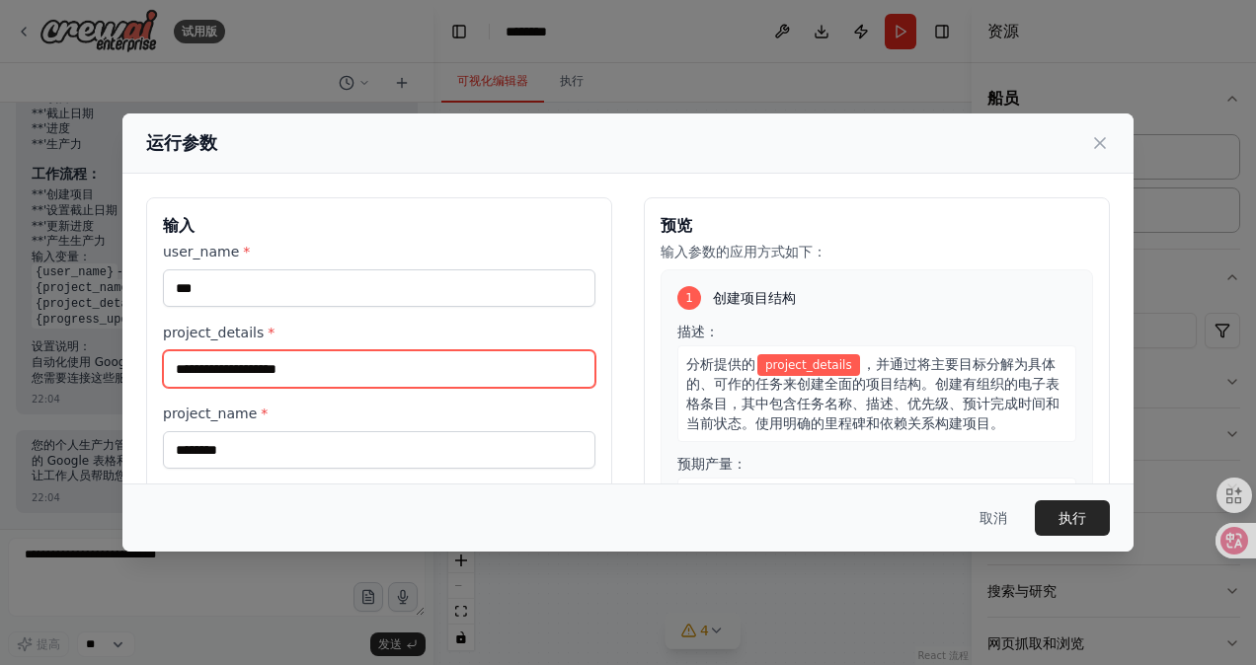
click at [267, 381] on input "project_details *" at bounding box center [379, 369] width 432 height 38
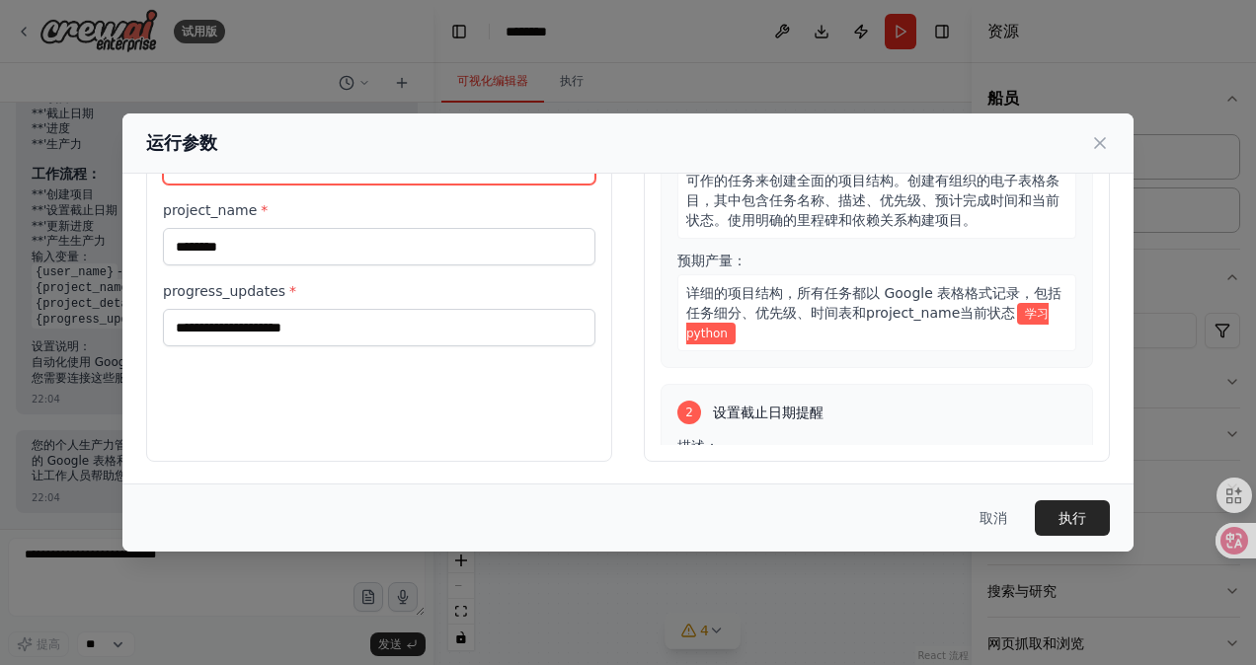
type input "********"
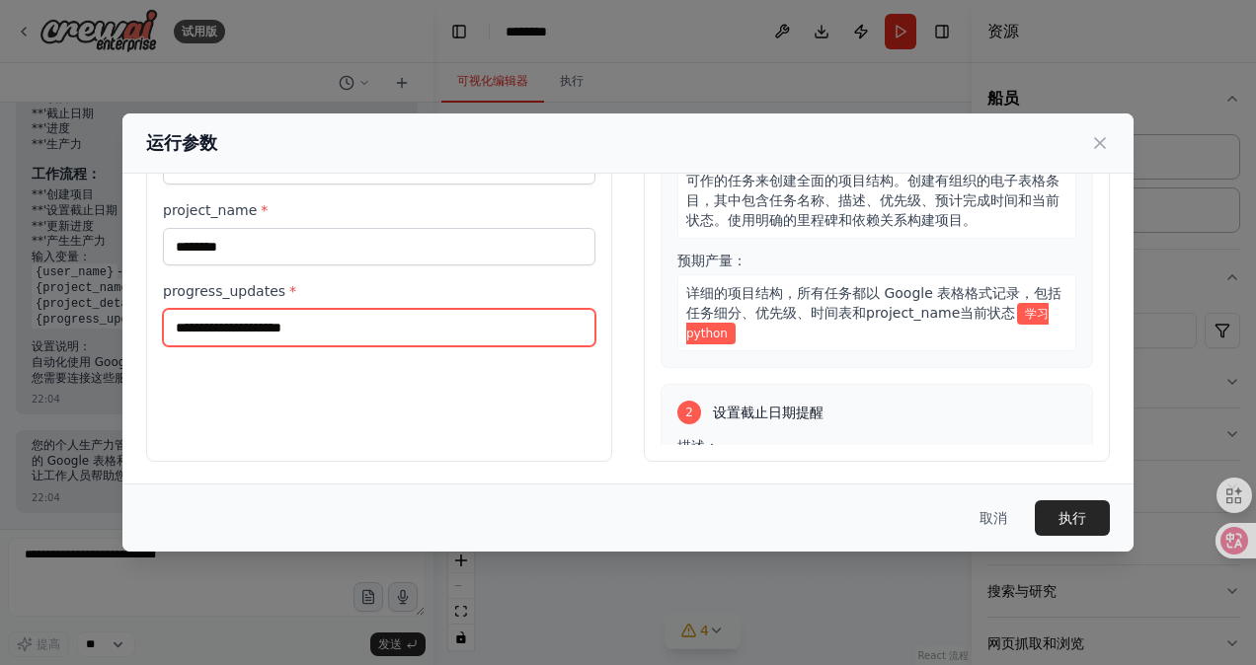
click at [290, 340] on input "progress_updates *" at bounding box center [379, 328] width 432 height 38
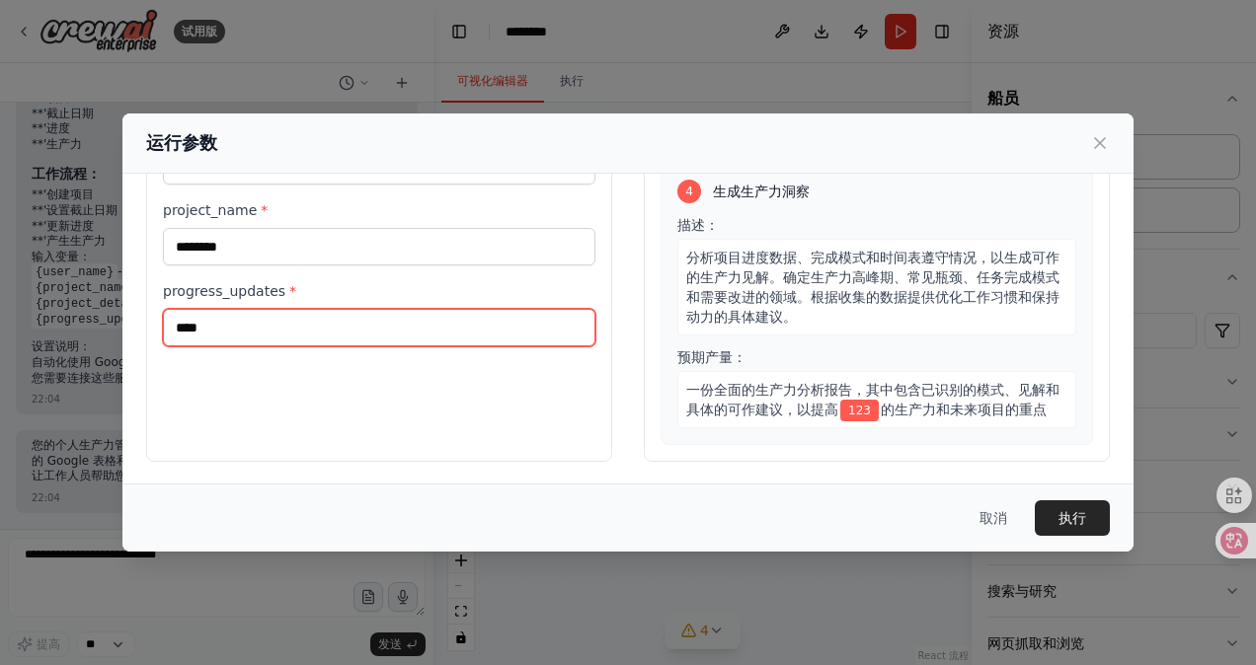
scroll to position [573, 0]
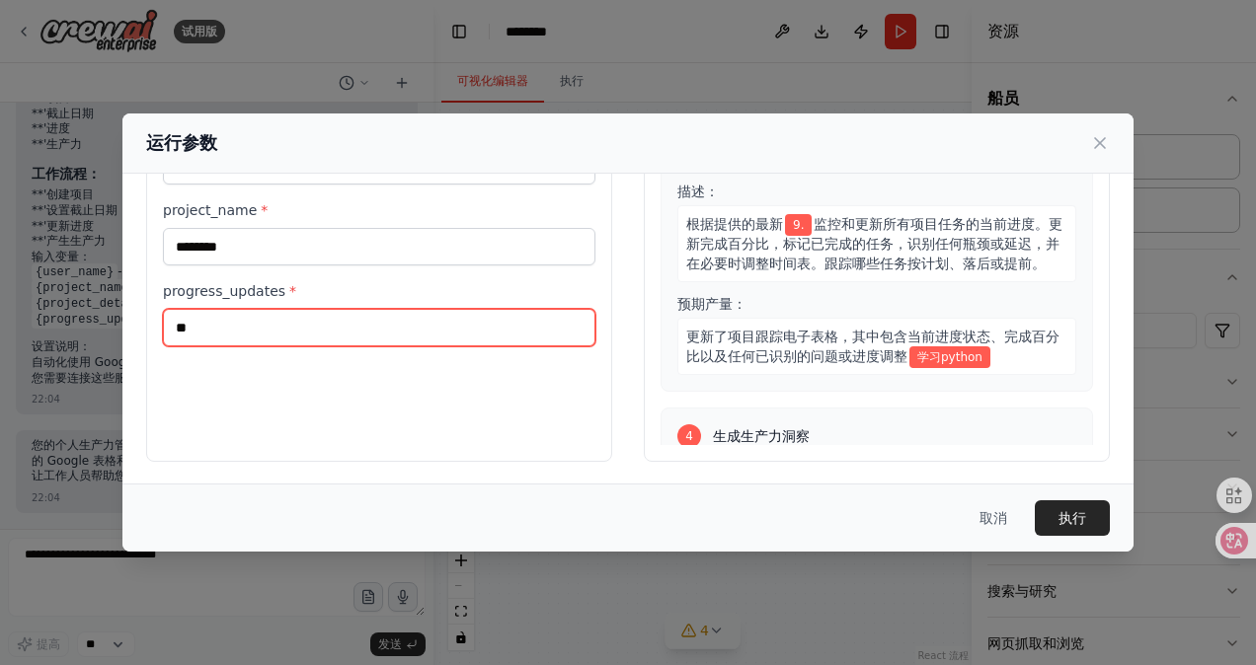
type input "*"
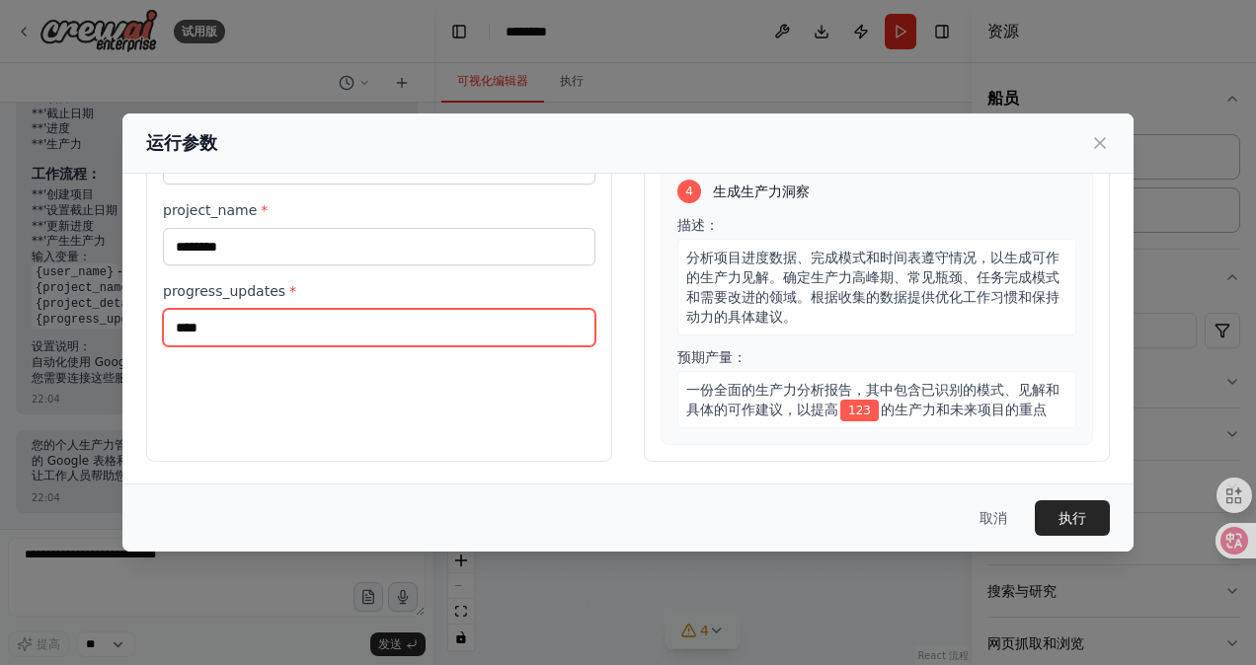
scroll to position [0, 0]
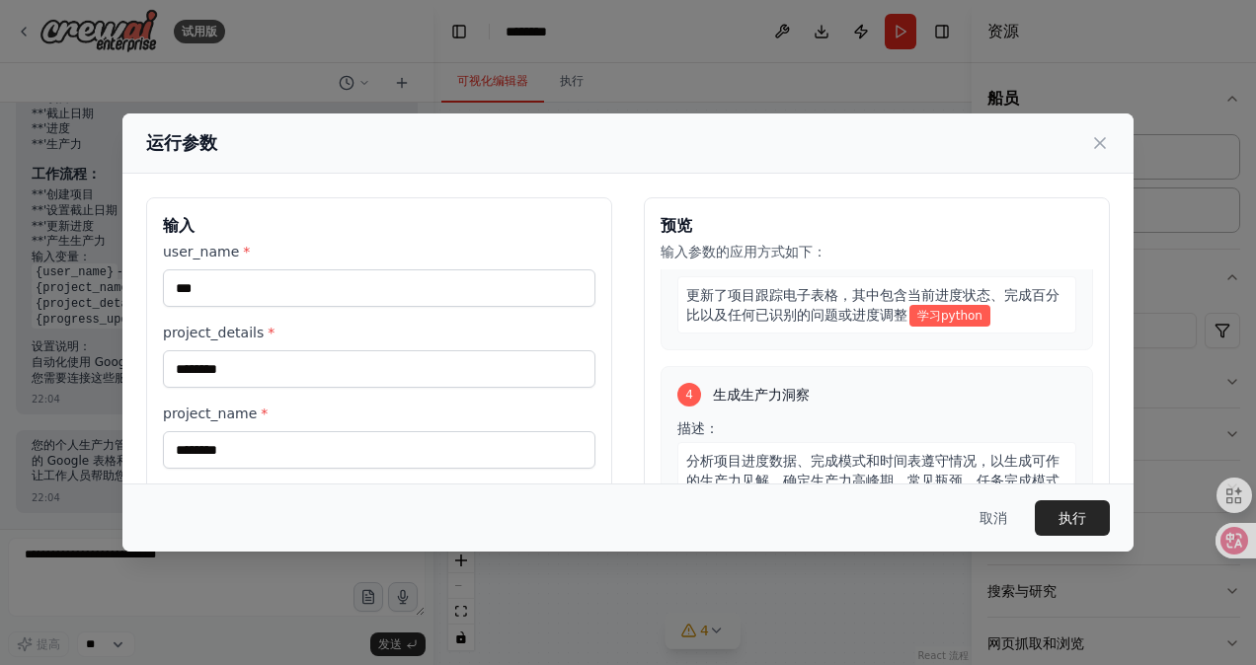
type input "****"
click at [340, 284] on input "***" at bounding box center [379, 289] width 432 height 38
click at [1083, 521] on button "执行" at bounding box center [1072, 519] width 75 height 36
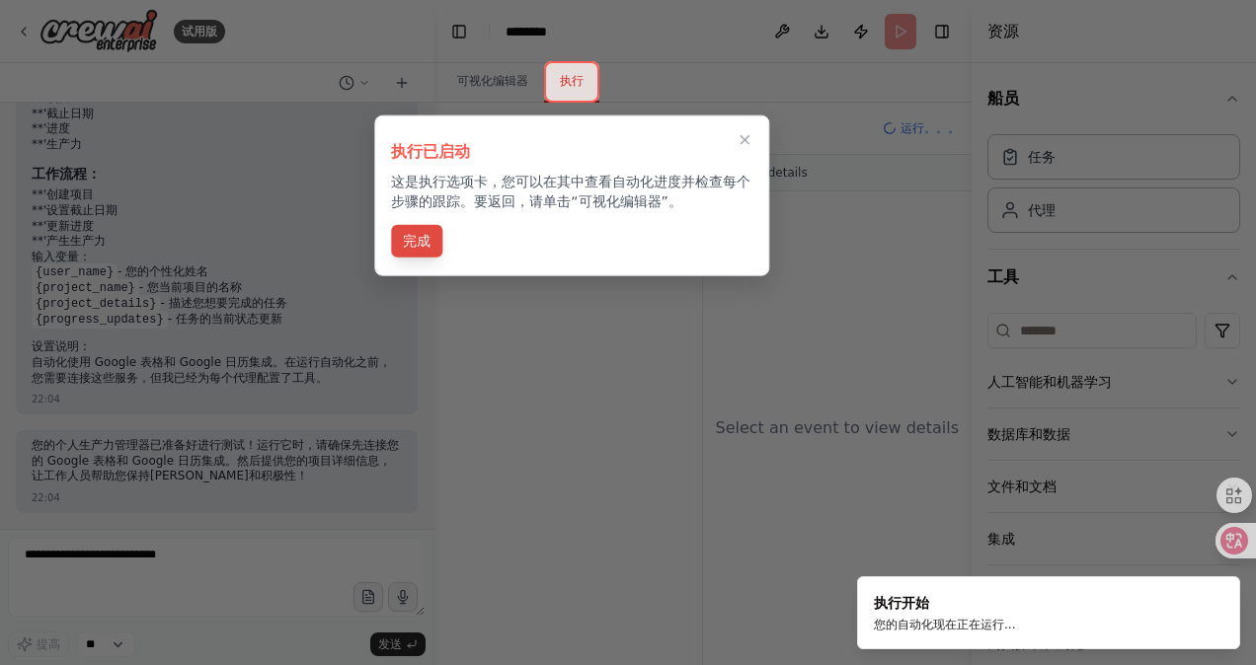
click at [417, 232] on button "完成" at bounding box center [416, 241] width 51 height 33
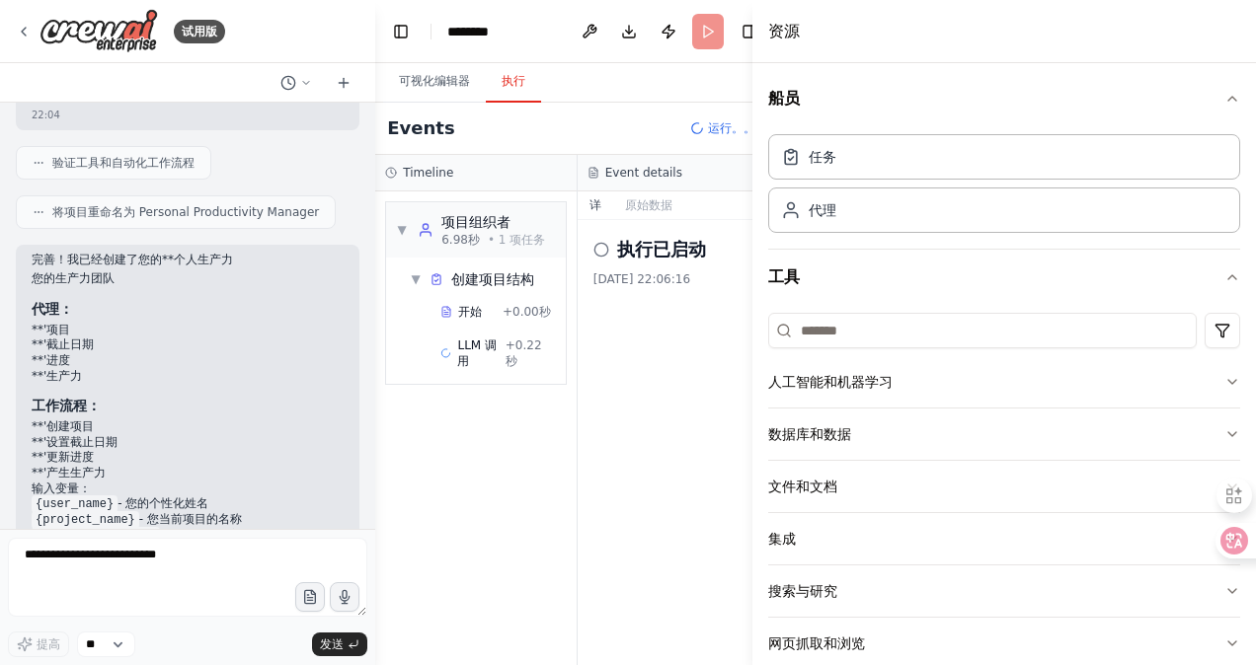
scroll to position [1319, 0]
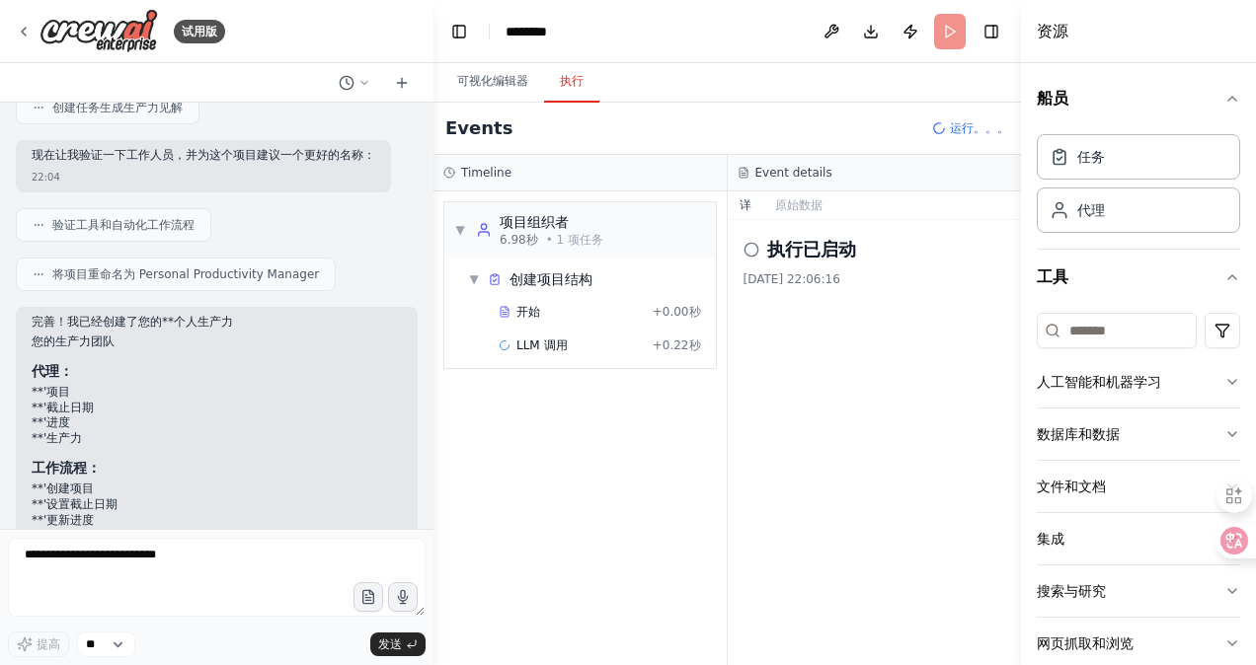
drag, startPoint x: 973, startPoint y: 275, endPoint x: 1021, endPoint y: 209, distance: 81.4
click at [1021, 209] on div at bounding box center [1025, 332] width 8 height 665
drag, startPoint x: 1015, startPoint y: 249, endPoint x: 864, endPoint y: 284, distance: 155.2
click at [789, 292] on div "试用版 创建一个团队来帮助组织您的个人项目，为重要的截止日期设置提醒，跟踪目标进度，并提供有关生产力模式的见解，以帮助您保持专注和积极性。 22:03 ▶ 思…" at bounding box center [628, 332] width 1256 height 665
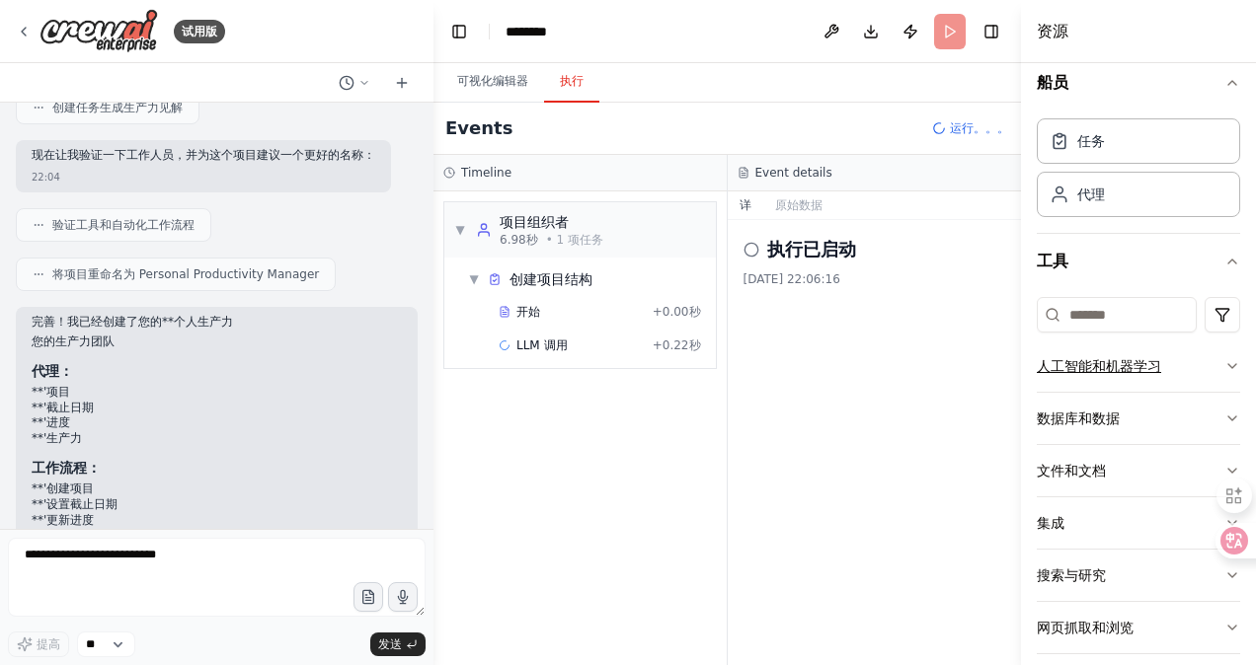
scroll to position [33, 0]
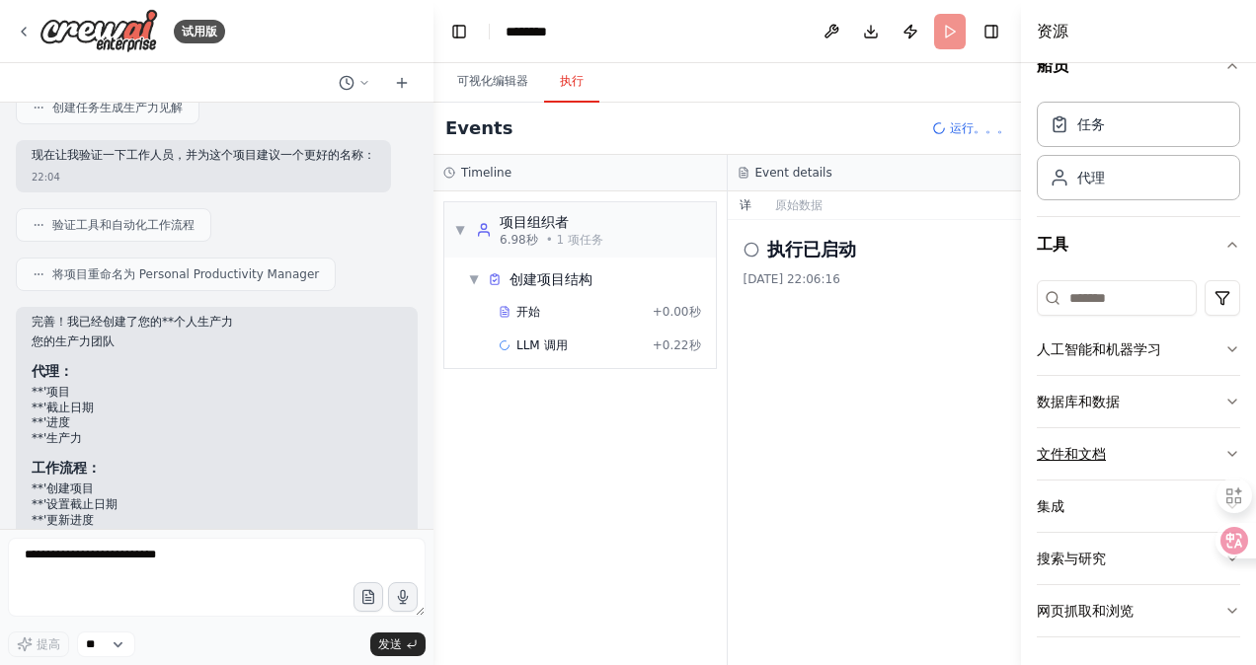
click at [1204, 450] on button "文件和文档" at bounding box center [1138, 453] width 203 height 51
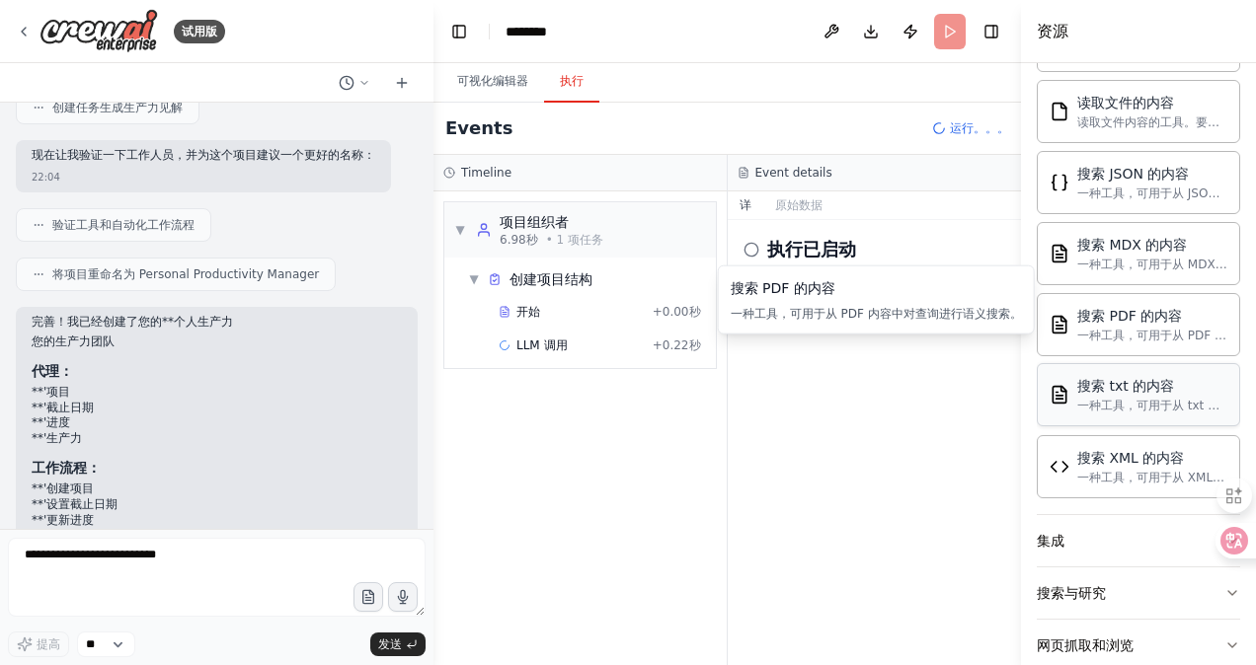
scroll to position [612, 0]
